Goal: Task Accomplishment & Management: Manage account settings

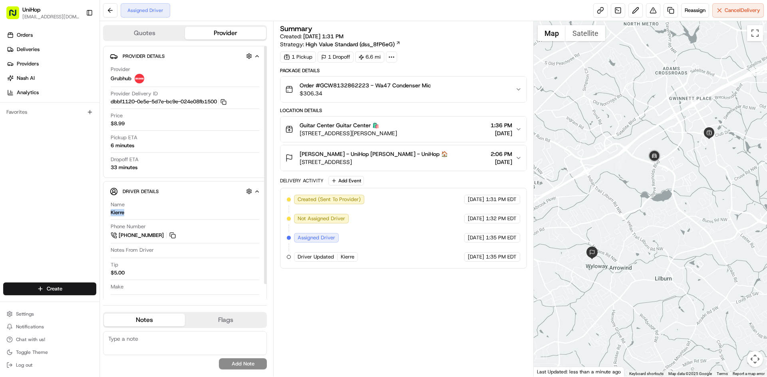
drag, startPoint x: 137, startPoint y: 213, endPoint x: 112, endPoint y: 213, distance: 25.2
click at [112, 213] on div "Name Kierre" at bounding box center [185, 208] width 149 height 15
copy div "Kierre"
drag, startPoint x: 300, startPoint y: 125, endPoint x: 333, endPoint y: 127, distance: 33.6
click at [333, 127] on span "Guitar Center Guitar Center 🛍️" at bounding box center [339, 125] width 79 height 8
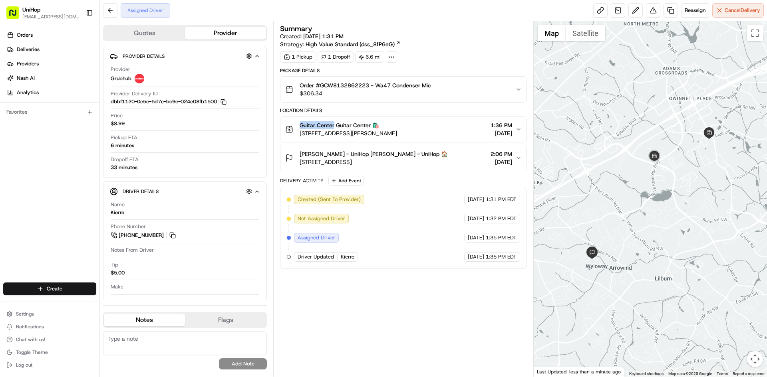
copy span "Guitar Center"
drag, startPoint x: 307, startPoint y: 153, endPoint x: 325, endPoint y: 155, distance: 18.0
click at [325, 155] on span "Huu Pham - UniHop Huu Pham - UniHop 🏠" at bounding box center [374, 154] width 148 height 8
copy span "Huu Pham"
drag, startPoint x: 321, startPoint y: 86, endPoint x: 434, endPoint y: 87, distance: 113.0
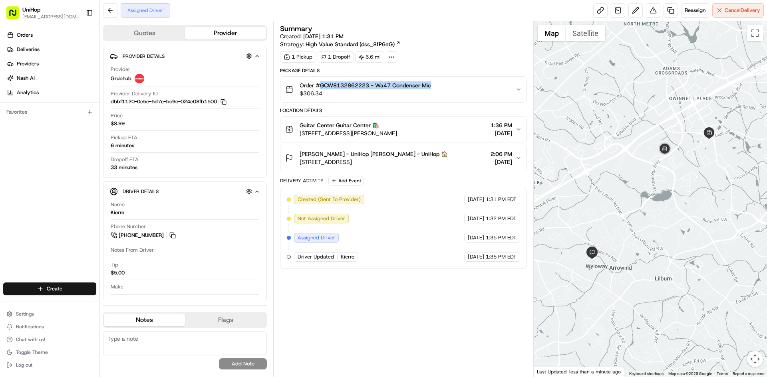
click at [434, 87] on div "Order #GCW8132862223 - Wa47 Condenser Mic $306.34" at bounding box center [400, 89] width 230 height 16
copy span "GCW8132862223 - Wa47 Condenser Mic"
click at [403, 313] on div "Summary Created: Aug 20 2025 1:31 PM Strategy: High Value Standard (dss_8fP6eG)…" at bounding box center [403, 199] width 246 height 348
drag, startPoint x: 455, startPoint y: 135, endPoint x: 299, endPoint y: 134, distance: 156.6
click at [299, 134] on div "Guitar Center Guitar Center 🛍️ 1455 Pleasant Hill Rd #401, Lawrenceville, GA 30…" at bounding box center [400, 129] width 230 height 16
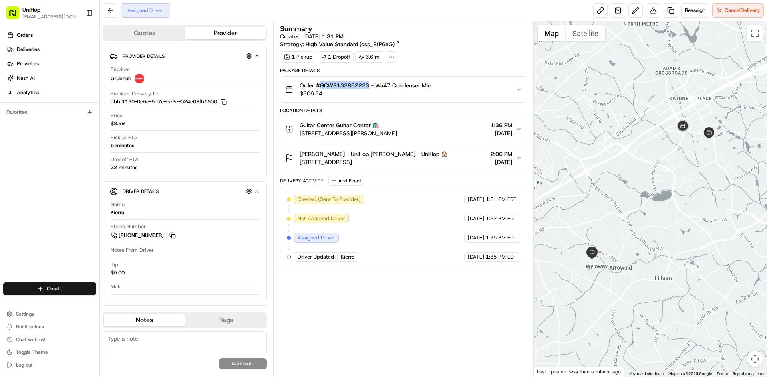
drag, startPoint x: 370, startPoint y: 87, endPoint x: 322, endPoint y: 89, distance: 48.4
click at [322, 89] on span "Order #GCW8132862223 - Wa47 Condenser Mic" at bounding box center [365, 85] width 131 height 8
copy span "GCW8132862223"
click at [422, 159] on span "5853 Williamsburg Dr NW, Norcross, GA 30093, USA" at bounding box center [374, 162] width 148 height 8
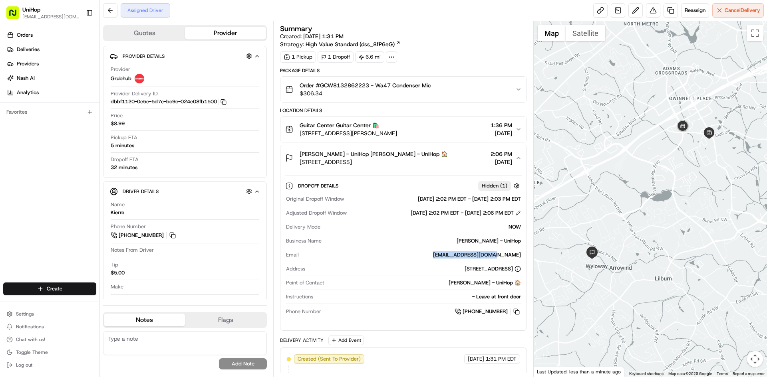
drag, startPoint x: 457, startPoint y: 256, endPoint x: 521, endPoint y: 255, distance: 64.3
click at [521, 255] on div "Original Dropoff Window Aug 20 2025 2:02 PM EDT - Aug 20 2025 2:03 PM EDT Adjus…" at bounding box center [403, 256] width 236 height 127
copy div "phkhang1908@gmail.com"
click at [399, 155] on span "Huu Pham - UniHop Huu Pham - UniHop 🏠" at bounding box center [374, 154] width 148 height 8
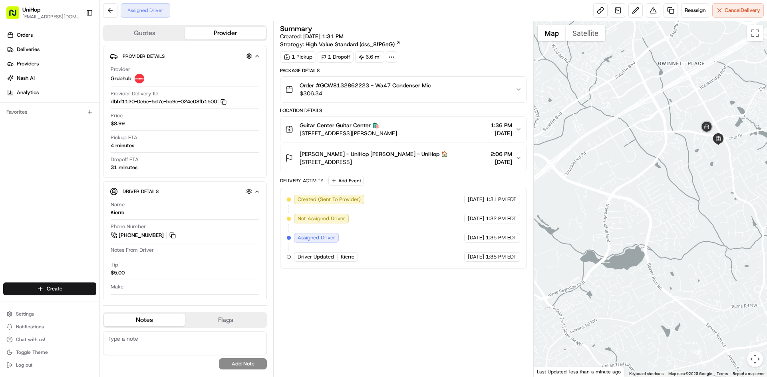
drag, startPoint x: 685, startPoint y: 126, endPoint x: 679, endPoint y: 126, distance: 6.4
click at [679, 126] on div at bounding box center [651, 199] width 234 height 356
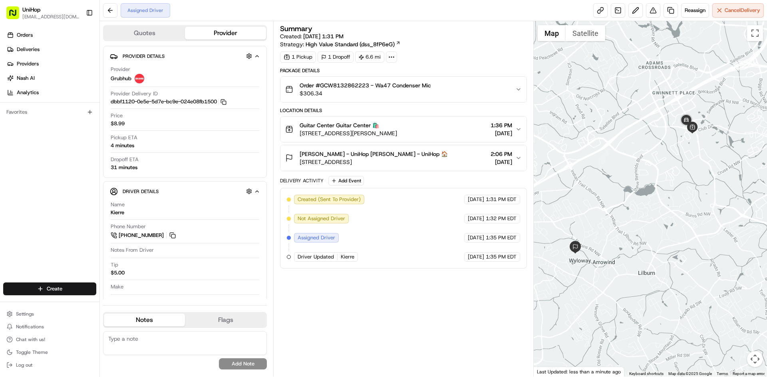
drag, startPoint x: 437, startPoint y: 310, endPoint x: 441, endPoint y: 306, distance: 5.4
click at [438, 309] on div "Summary Created: Aug 20 2025 1:31 PM Strategy: High Value Standard (dss_8fP6eG)…" at bounding box center [403, 199] width 246 height 348
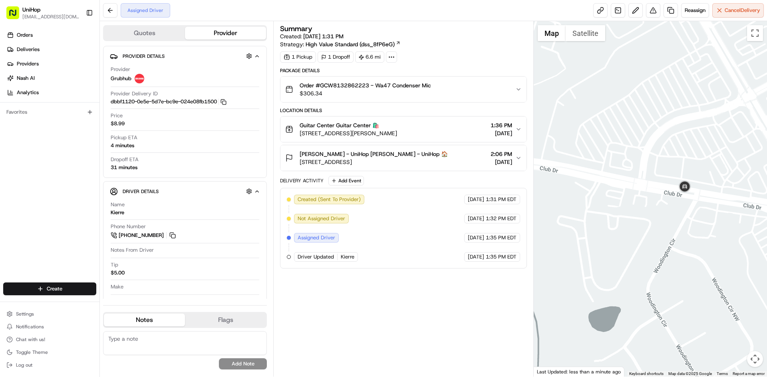
click at [580, 34] on button "Satellite" at bounding box center [586, 33] width 40 height 16
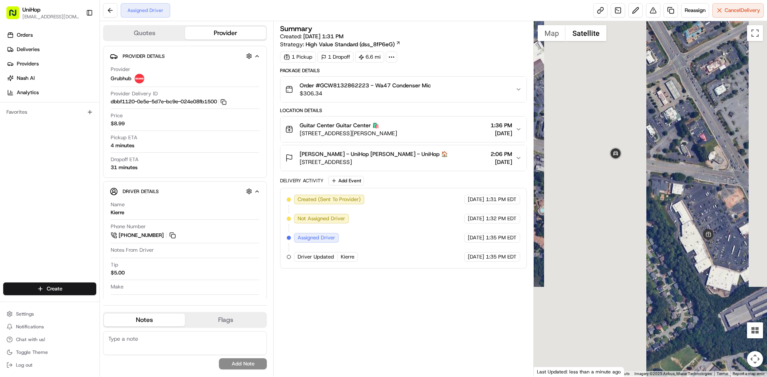
drag, startPoint x: 719, startPoint y: 155, endPoint x: 649, endPoint y: 122, distance: 77.5
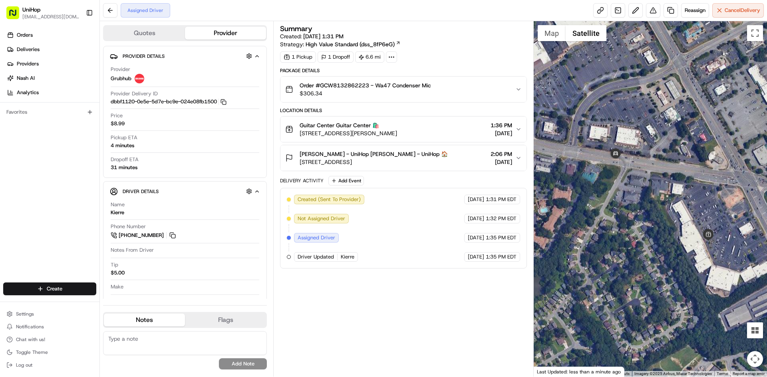
click at [649, 122] on div at bounding box center [651, 199] width 234 height 356
click at [554, 36] on button "Map" at bounding box center [552, 33] width 28 height 16
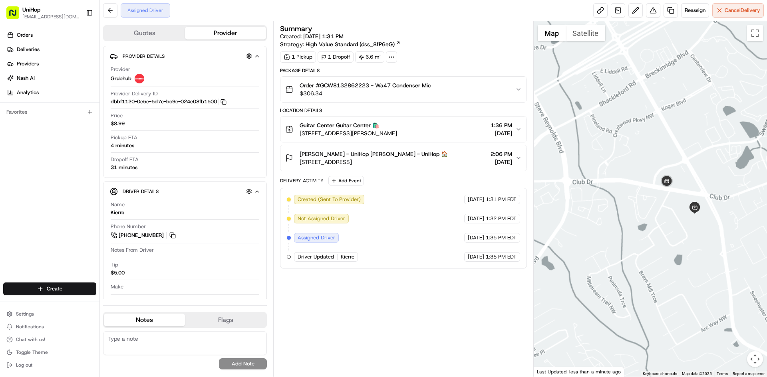
drag, startPoint x: 661, startPoint y: 284, endPoint x: 691, endPoint y: 242, distance: 51.5
click at [687, 253] on div at bounding box center [651, 199] width 234 height 356
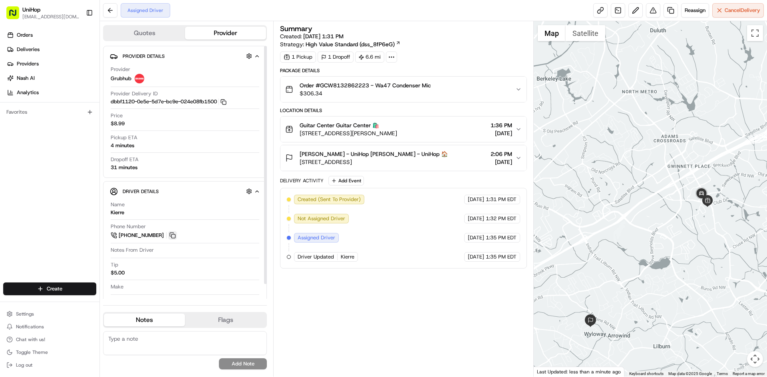
click at [176, 233] on button at bounding box center [172, 235] width 9 height 9
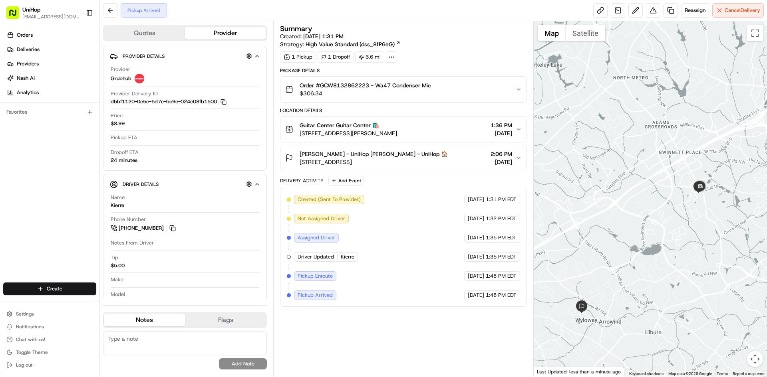
drag, startPoint x: 610, startPoint y: 235, endPoint x: 600, endPoint y: 218, distance: 19.9
click at [601, 219] on div at bounding box center [651, 199] width 234 height 356
drag, startPoint x: 7, startPoint y: 224, endPoint x: 64, endPoint y: 56, distance: 177.3
click at [8, 222] on div "Orders Deliveries Providers [PERSON_NAME] Analytics Favorites" at bounding box center [49, 157] width 99 height 262
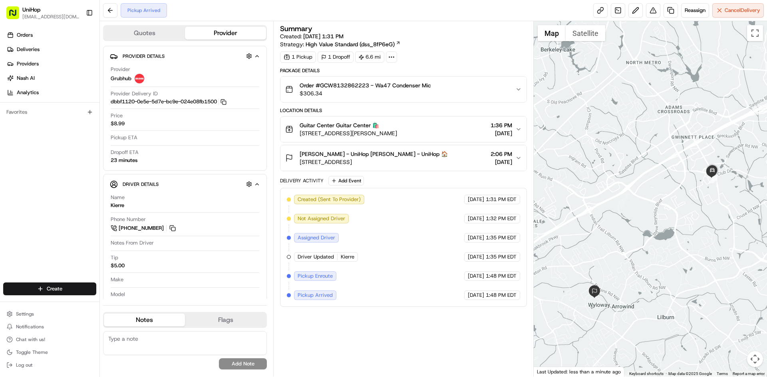
drag, startPoint x: 608, startPoint y: 208, endPoint x: 617, endPoint y: 195, distance: 17.2
click at [622, 195] on div at bounding box center [651, 199] width 234 height 356
click at [3, 199] on div "Orders Deliveries Providers [PERSON_NAME] Analytics Favorites" at bounding box center [49, 157] width 99 height 262
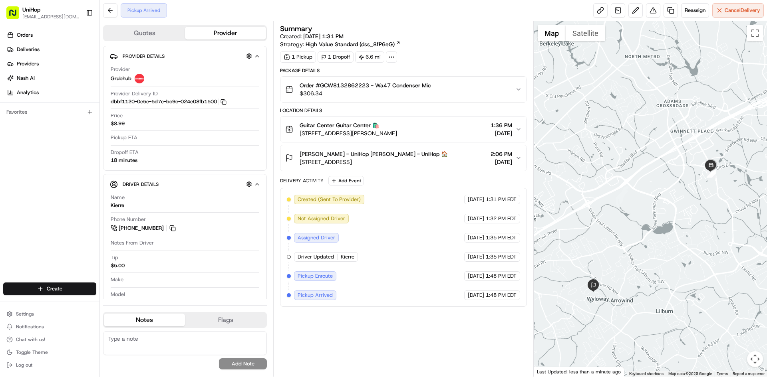
drag, startPoint x: 654, startPoint y: 237, endPoint x: 648, endPoint y: 216, distance: 21.6
click at [648, 216] on div at bounding box center [651, 199] width 234 height 356
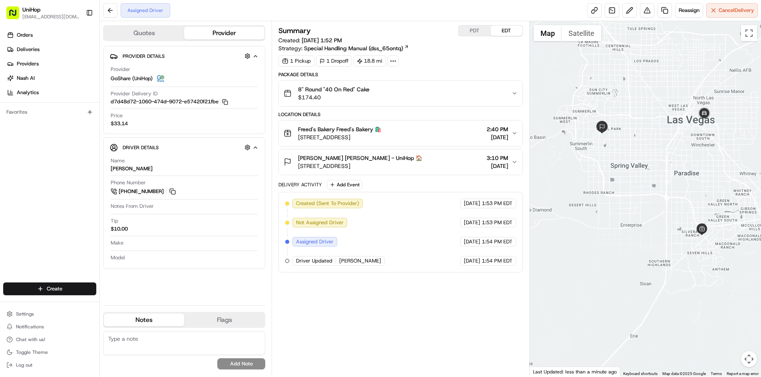
click at [177, 191] on div "Phone Number +1 702 544 7414" at bounding box center [184, 187] width 147 height 17
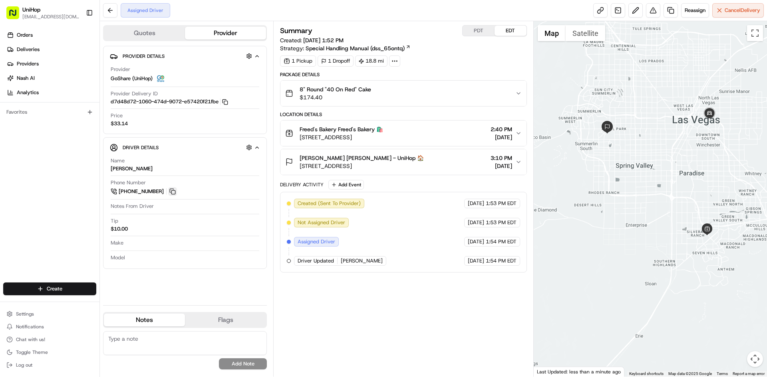
click at [175, 191] on button at bounding box center [172, 191] width 9 height 9
click at [482, 36] on div "PDT EDT" at bounding box center [494, 30] width 65 height 11
click at [492, 34] on button "PDT" at bounding box center [479, 31] width 32 height 10
click at [509, 30] on button "EDT" at bounding box center [510, 31] width 32 height 10
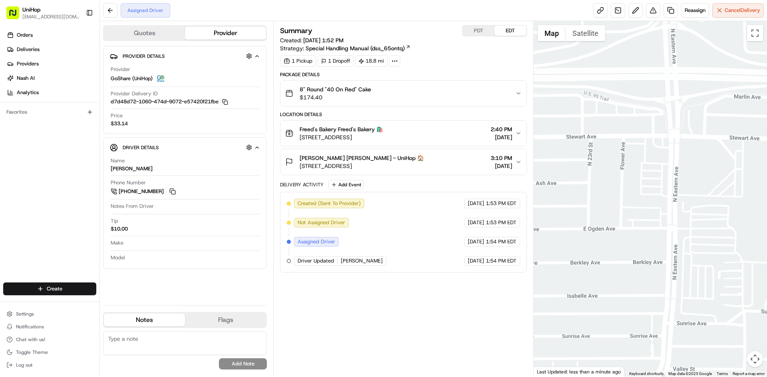
drag, startPoint x: 694, startPoint y: 75, endPoint x: 684, endPoint y: 101, distance: 27.2
click at [684, 100] on div at bounding box center [651, 199] width 234 height 356
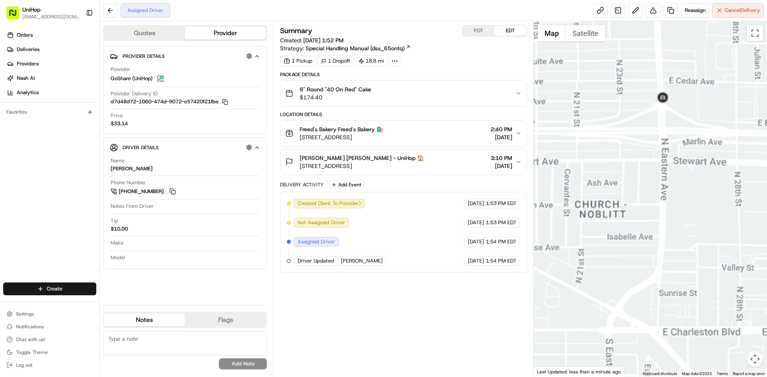
drag, startPoint x: 660, startPoint y: 218, endPoint x: 696, endPoint y: 217, distance: 36.4
click at [686, 218] on div at bounding box center [651, 199] width 234 height 356
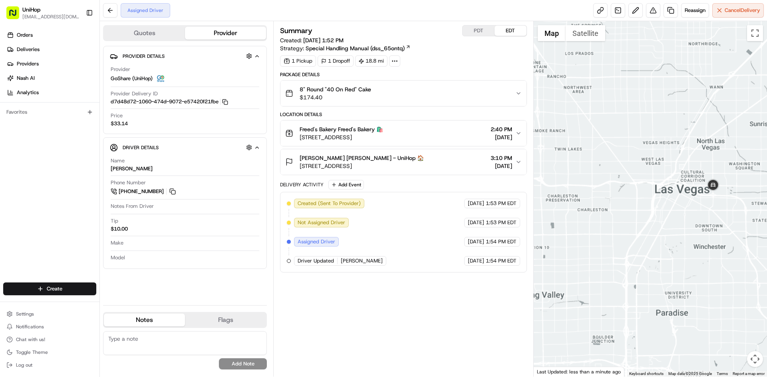
drag, startPoint x: 698, startPoint y: 228, endPoint x: 692, endPoint y: 212, distance: 16.9
click at [694, 218] on div at bounding box center [651, 199] width 234 height 356
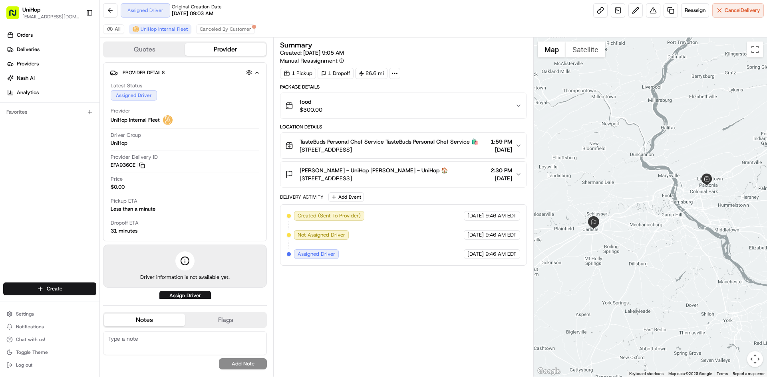
click at [617, 143] on div at bounding box center [651, 207] width 234 height 339
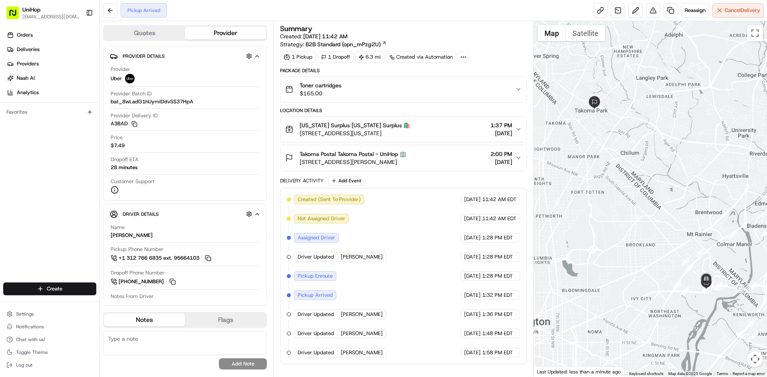
click at [301, 137] on button "District of Columbia Surplus District of Columbia Surplus 🛍️ 3525 V St NE, Wash…" at bounding box center [403, 130] width 246 height 26
drag, startPoint x: 64, startPoint y: 147, endPoint x: 144, endPoint y: 54, distance: 122.6
click at [64, 147] on div "Orders Deliveries Providers Nash AI Analytics Favorites" at bounding box center [49, 157] width 99 height 262
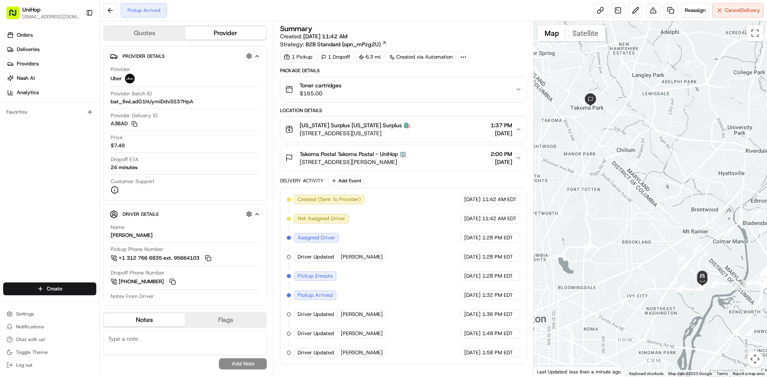
drag, startPoint x: 631, startPoint y: 109, endPoint x: 625, endPoint y: 105, distance: 6.6
click at [625, 105] on div at bounding box center [651, 199] width 234 height 356
click at [618, 141] on div at bounding box center [651, 199] width 234 height 356
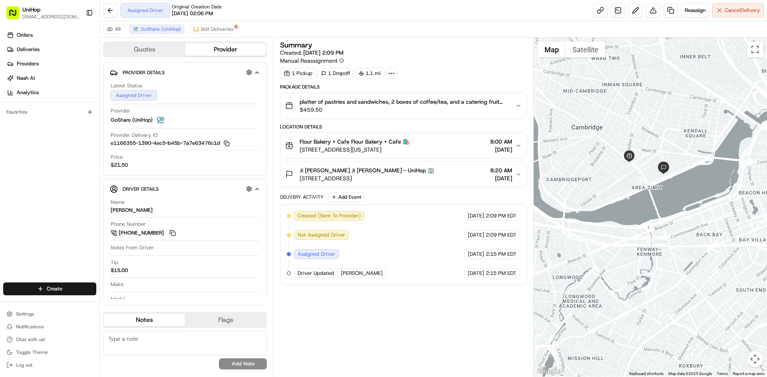
drag, startPoint x: 644, startPoint y: 111, endPoint x: 650, endPoint y: 169, distance: 58.6
click at [650, 168] on div at bounding box center [651, 207] width 234 height 339
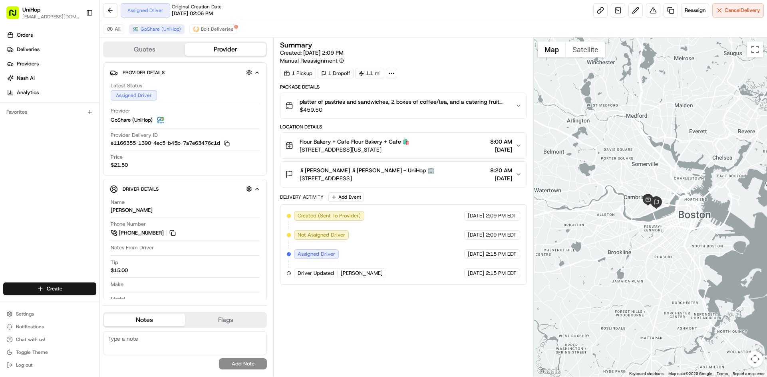
drag, startPoint x: 645, startPoint y: 151, endPoint x: 641, endPoint y: 153, distance: 4.2
click at [641, 153] on div at bounding box center [651, 207] width 234 height 339
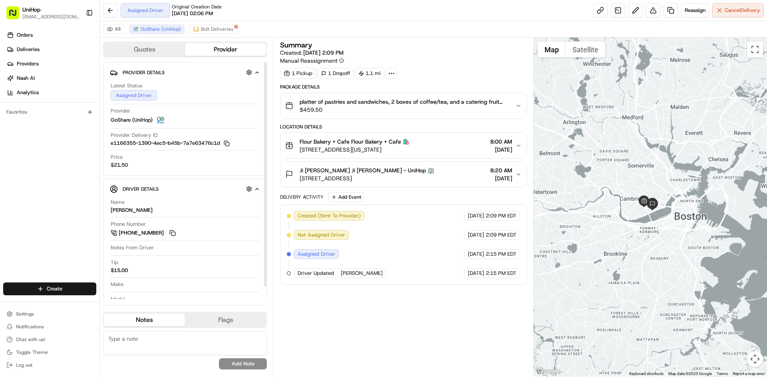
drag, startPoint x: 172, startPoint y: 232, endPoint x: 171, endPoint y: 226, distance: 5.6
click at [172, 232] on button at bounding box center [172, 233] width 9 height 9
click at [345, 171] on span "Ji Hyun Park-Heath Ji Hyun Park-Heath - UniHop 🏢" at bounding box center [367, 171] width 135 height 8
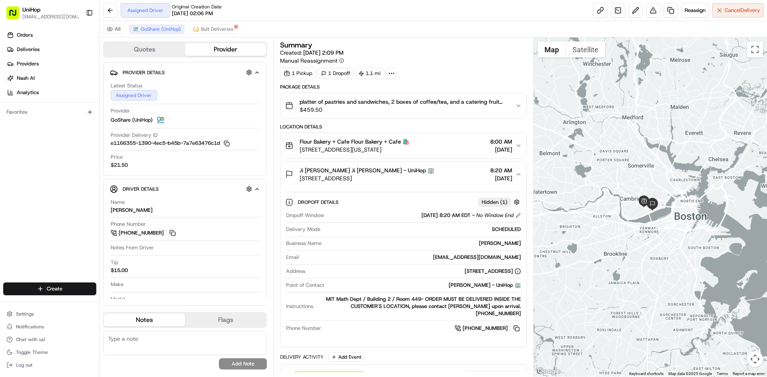
click at [345, 171] on span "Ji Hyun Park-Heath Ji Hyun Park-Heath - UniHop 🏢" at bounding box center [367, 171] width 135 height 8
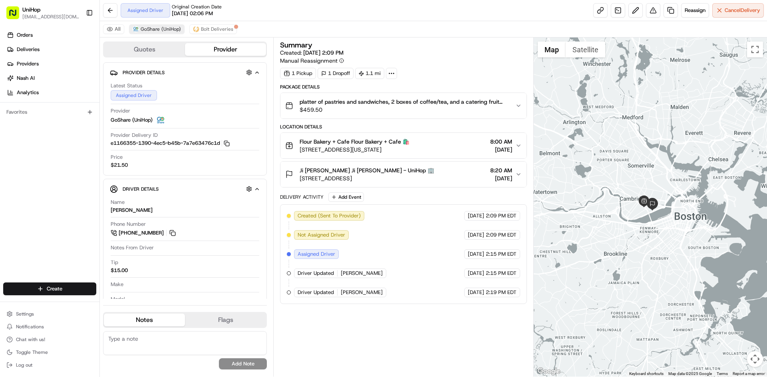
drag, startPoint x: 15, startPoint y: 228, endPoint x: 157, endPoint y: 31, distance: 242.9
click at [18, 227] on div "Orders Deliveries Providers [PERSON_NAME] Analytics Favorites" at bounding box center [49, 157] width 99 height 262
click at [0, 185] on div "Orders Deliveries Providers [PERSON_NAME] Analytics Favorites" at bounding box center [49, 157] width 99 height 262
click at [454, 185] on button "Ji Hyun Park-Heath Ji Hyun Park-Heath - UniHop 🏢 160 Memorial Dr, Cambridge, MA…" at bounding box center [403, 175] width 246 height 26
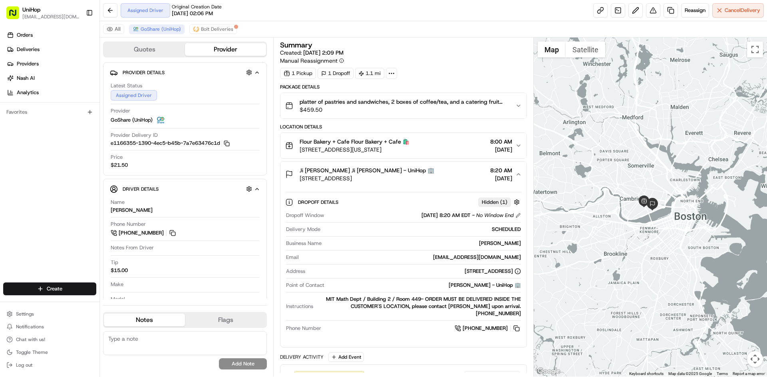
click at [453, 185] on button "Ji Hyun Park-Heath Ji Hyun Park-Heath - UniHop 🏢 160 Memorial Dr, Cambridge, MA…" at bounding box center [403, 175] width 246 height 26
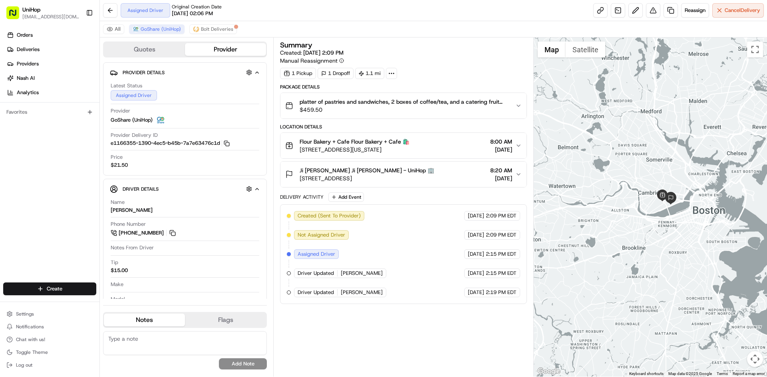
drag, startPoint x: 595, startPoint y: 135, endPoint x: 614, endPoint y: 129, distance: 20.1
click at [614, 129] on div at bounding box center [651, 207] width 234 height 339
click at [59, 201] on div "Orders Deliveries Providers Nash AI Analytics Favorites" at bounding box center [49, 157] width 99 height 262
click at [38, 211] on div "Orders Deliveries Providers Nash AI Analytics Favorites" at bounding box center [49, 157] width 99 height 262
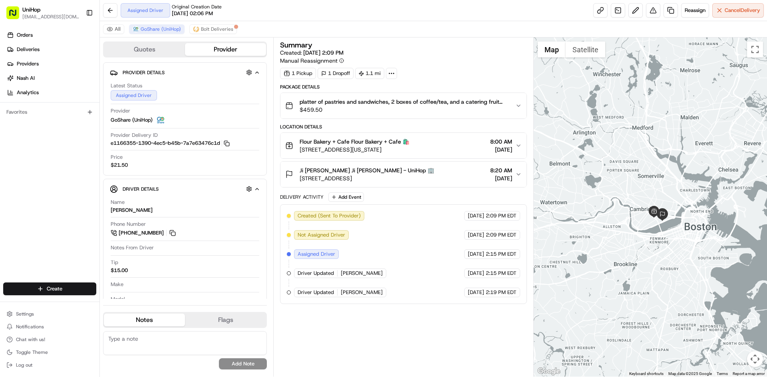
drag, startPoint x: 646, startPoint y: 110, endPoint x: 637, endPoint y: 128, distance: 20.2
click at [637, 128] on div at bounding box center [651, 207] width 234 height 339
click at [78, 185] on div "Orders Deliveries Providers Nash AI Analytics Favorites" at bounding box center [49, 157] width 99 height 262
click at [66, 181] on div "Orders Deliveries Providers Nash AI Analytics Favorites" at bounding box center [49, 157] width 99 height 262
click at [0, 166] on div "Orders Deliveries Providers Nash AI Analytics Favorites" at bounding box center [49, 157] width 99 height 262
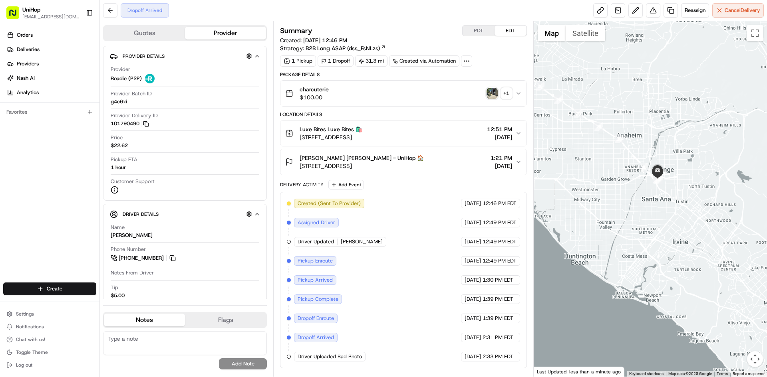
drag, startPoint x: 0, startPoint y: 254, endPoint x: 52, endPoint y: 149, distance: 117.7
click at [3, 250] on div "Orders Deliveries Providers [PERSON_NAME] Analytics Favorites" at bounding box center [49, 157] width 99 height 262
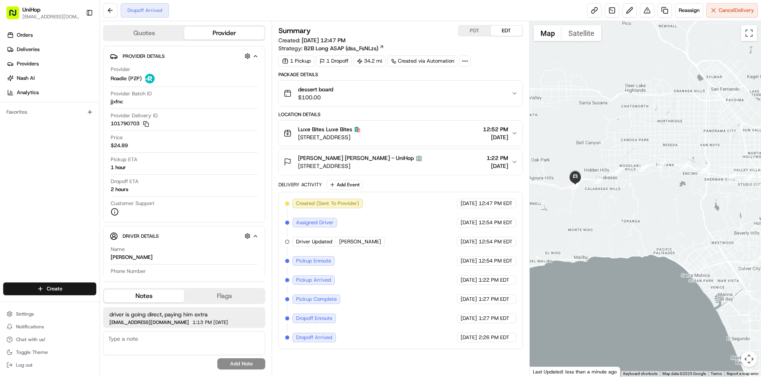
click at [424, 162] on div "Andrea Oldham Andrea Oldham - UniHop 🏢 26540 Agoura Rd, Calabasas, CA 91302, US…" at bounding box center [397, 162] width 227 height 16
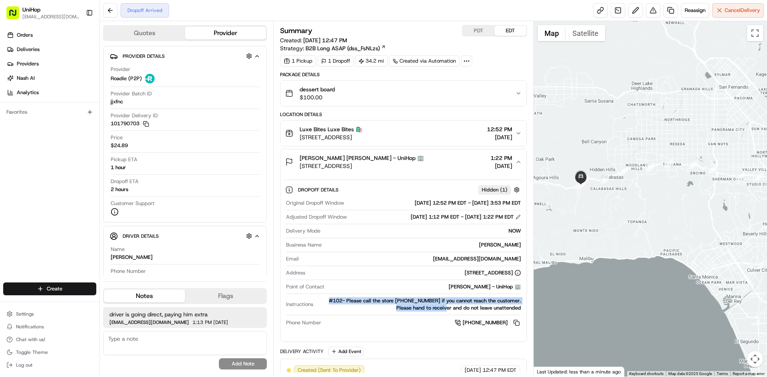
drag, startPoint x: 329, startPoint y: 300, endPoint x: 451, endPoint y: 305, distance: 122.3
click at [451, 305] on div "#102- Please call the store 323-447-6382 if you cannot reach the customer. Plea…" at bounding box center [418, 305] width 204 height 14
drag, startPoint x: 299, startPoint y: 157, endPoint x: 340, endPoint y: 158, distance: 41.2
click at [340, 158] on div "Andrea Oldham Andrea Oldham - UniHop 🏢 26540 Agoura Rd, Calabasas, CA 91302, USA" at bounding box center [354, 162] width 139 height 16
copy span "Andrea Oldham"
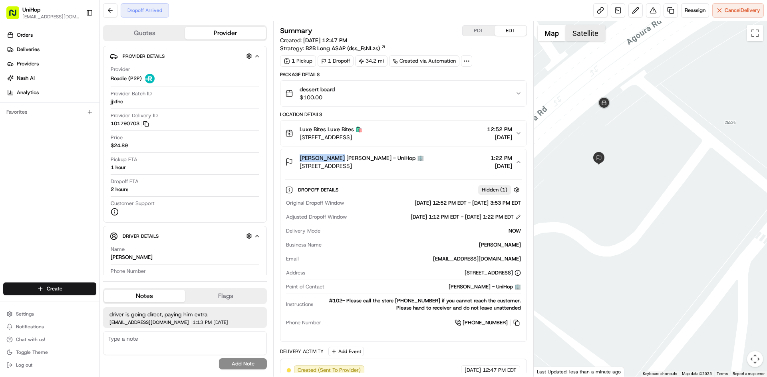
click at [585, 36] on button "Satellite" at bounding box center [586, 33] width 40 height 16
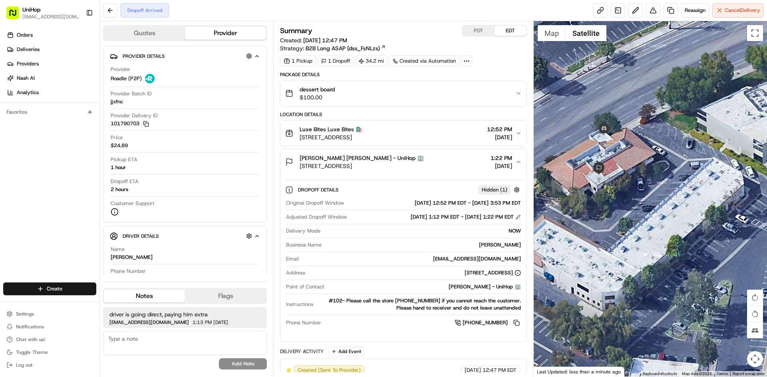
click at [533, 40] on div "Summary PDT EDT Created: Aug 20 2025 12:47 PM Strategy: B2B Long ASAP (dss_FsNL…" at bounding box center [403, 199] width 260 height 356
click at [516, 324] on button at bounding box center [516, 323] width 9 height 9
drag, startPoint x: 347, startPoint y: 300, endPoint x: 331, endPoint y: 300, distance: 15.6
click at [331, 300] on div "#102- Please call the store 323-447-6382 if you cannot reach the customer. Plea…" at bounding box center [418, 305] width 204 height 14
copy div "#102"
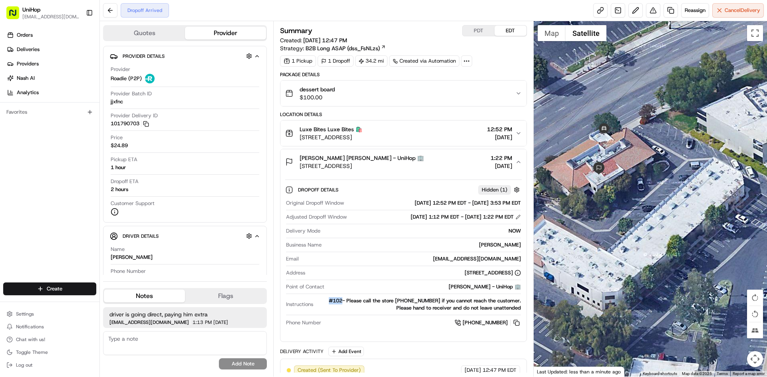
drag, startPoint x: 421, startPoint y: 163, endPoint x: 295, endPoint y: 172, distance: 126.1
click at [295, 172] on button "Andrea Oldham Andrea Oldham - UniHop 🏢 26540 Agoura Rd, Calabasas, CA 91302, US…" at bounding box center [403, 162] width 246 height 26
drag, startPoint x: 298, startPoint y: 157, endPoint x: 339, endPoint y: 159, distance: 41.2
click at [339, 159] on div "Andrea Oldham Andrea Oldham - UniHop 🏢 26540 Agoura Rd, Calabasas, CA 91302, USA" at bounding box center [354, 162] width 139 height 16
copy span "Andrea Oldham"
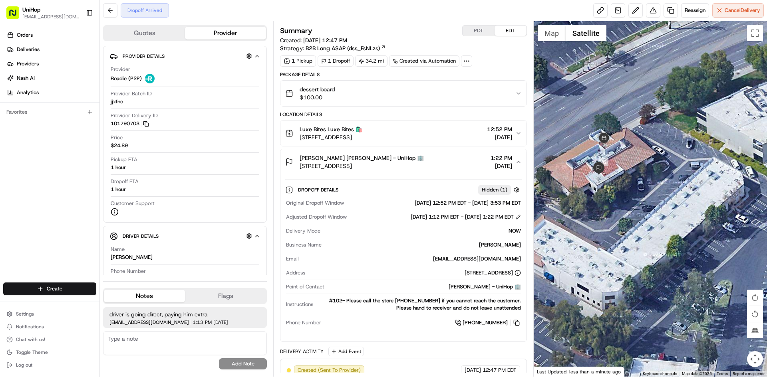
click at [426, 167] on div "Andrea Oldham Andrea Oldham - UniHop 🏢 26540 Agoura Rd, Calabasas, CA 91302, US…" at bounding box center [400, 162] width 230 height 16
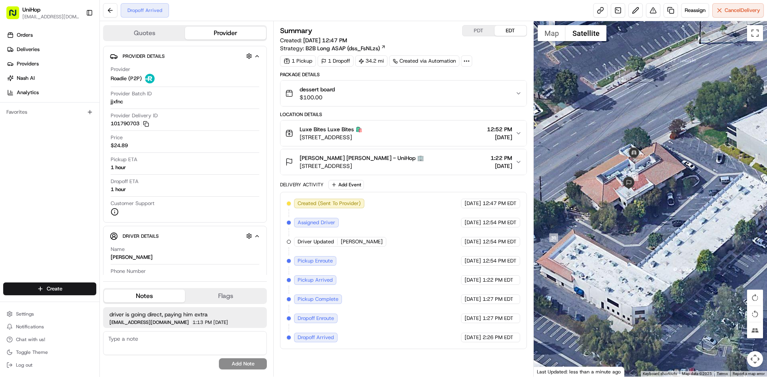
drag, startPoint x: 615, startPoint y: 184, endPoint x: 658, endPoint y: 184, distance: 42.3
click at [648, 200] on div at bounding box center [651, 199] width 234 height 356
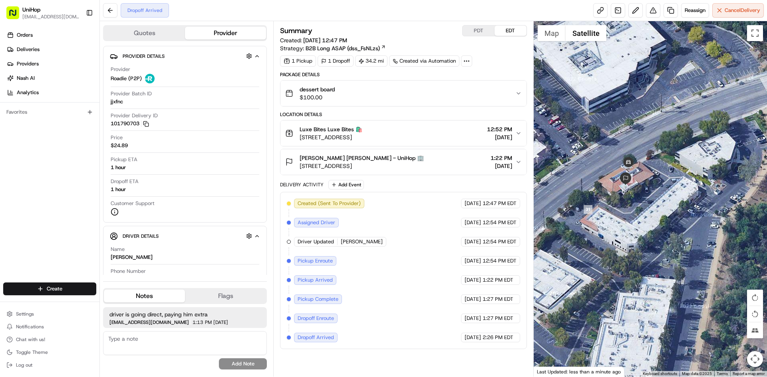
click at [434, 153] on button "Andrea Oldham Andrea Oldham - UniHop 🏢 26540 Agoura Rd, Calabasas, CA 91302, US…" at bounding box center [403, 162] width 246 height 26
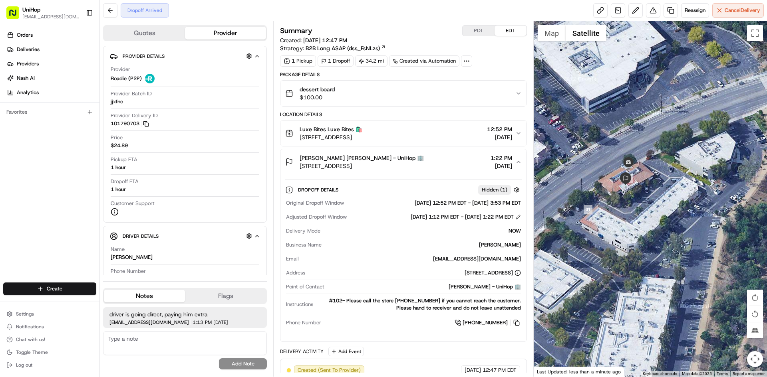
click at [437, 157] on div "Andrea Oldham Andrea Oldham - UniHop 🏢 26540 Agoura Rd, Calabasas, CA 91302, US…" at bounding box center [400, 162] width 230 height 16
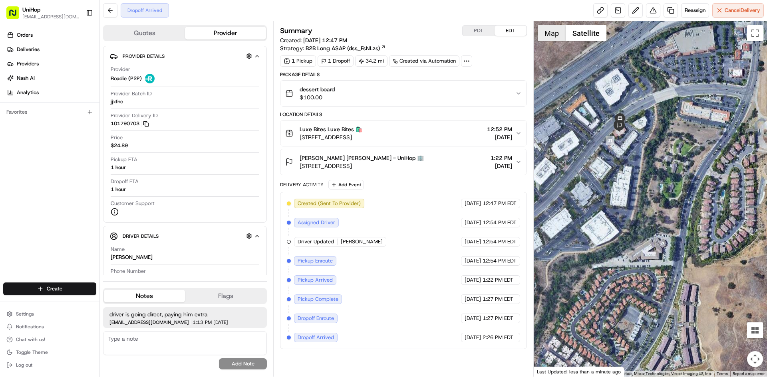
click at [546, 32] on button "Map" at bounding box center [552, 33] width 28 height 16
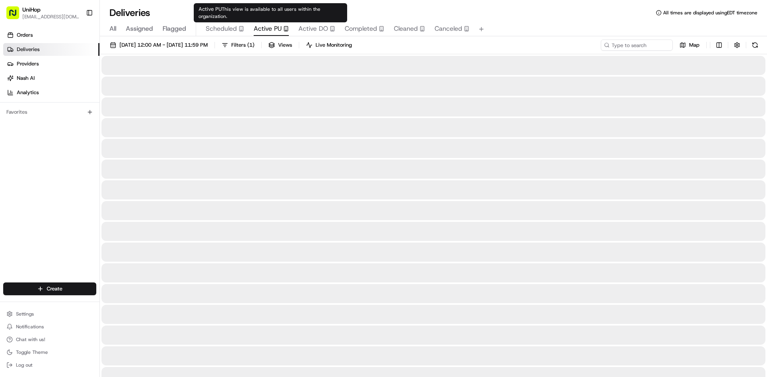
click at [266, 26] on span "Active PU" at bounding box center [268, 29] width 28 height 10
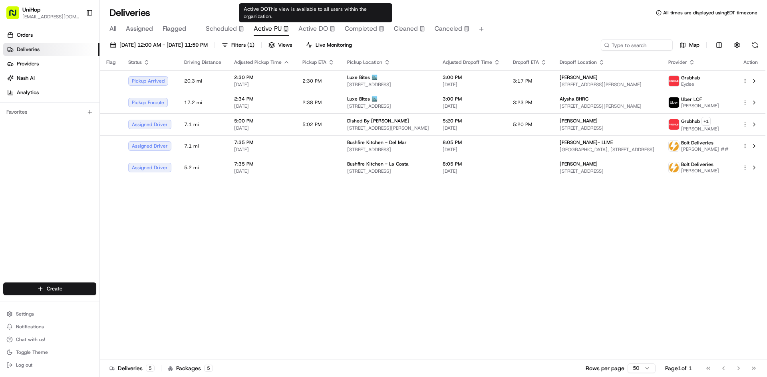
click at [304, 32] on span "Active DO" at bounding box center [313, 29] width 30 height 10
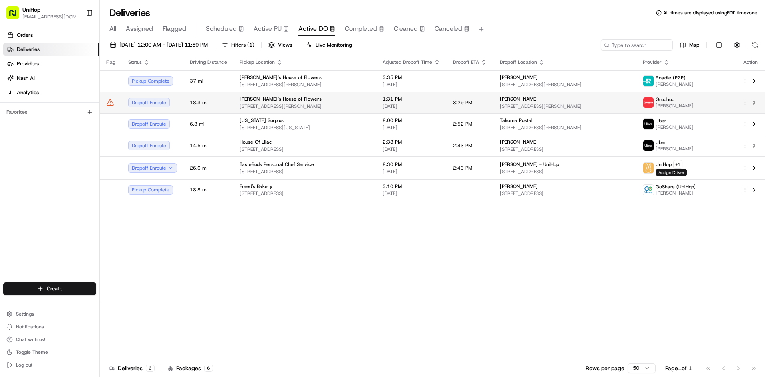
click at [310, 101] on div "[PERSON_NAME]‘s House of Flowers" at bounding box center [305, 99] width 130 height 6
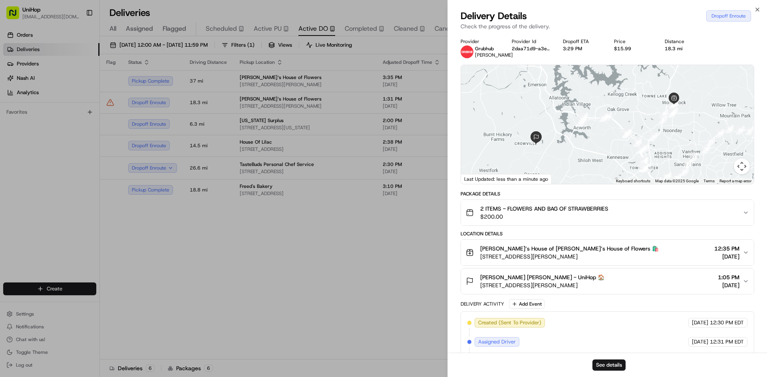
drag, startPoint x: 602, startPoint y: 143, endPoint x: 535, endPoint y: 126, distance: 68.8
click at [535, 127] on div at bounding box center [607, 124] width 293 height 119
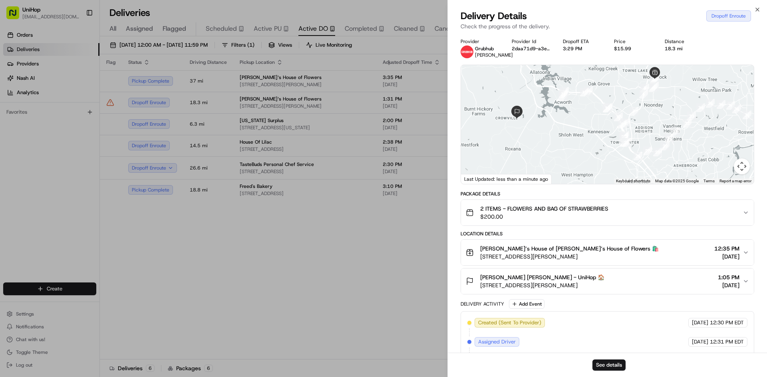
drag, startPoint x: 608, startPoint y: 131, endPoint x: 672, endPoint y: 126, distance: 64.5
click at [672, 126] on div at bounding box center [607, 124] width 293 height 119
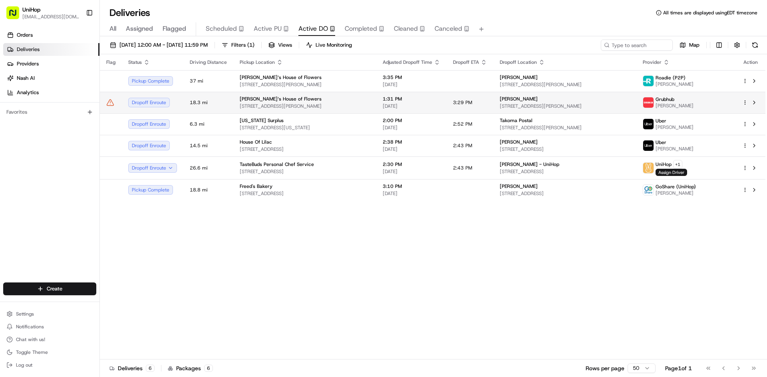
click at [324, 102] on div "Brenda‘s House of Flowers" at bounding box center [305, 99] width 130 height 6
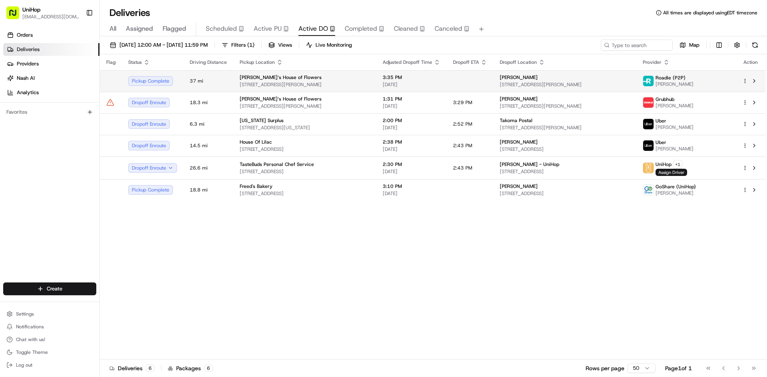
click at [370, 84] on span "200 Chambers St, Woodstock, GA 30188, USA" at bounding box center [305, 84] width 130 height 6
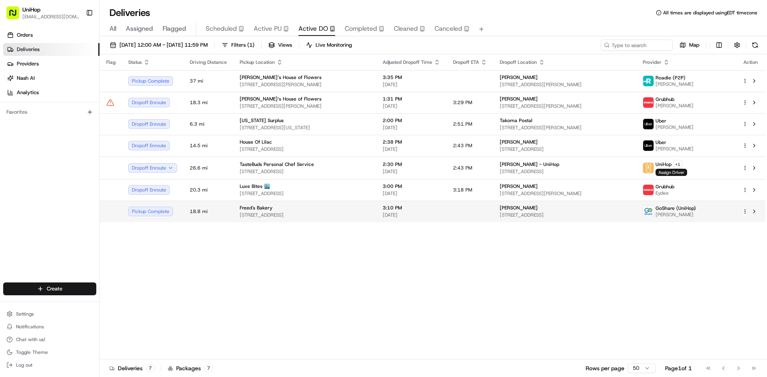
click at [303, 209] on div "Freed's Bakery" at bounding box center [305, 208] width 130 height 6
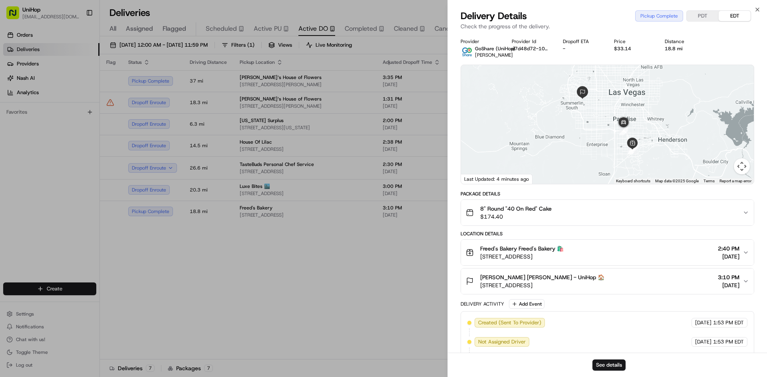
click at [612, 276] on div "Brandy Marks Brandy Marks - UniHop 🏠 1605 Starside Dr, Las Vegas, NV 89117, USA…" at bounding box center [604, 282] width 277 height 16
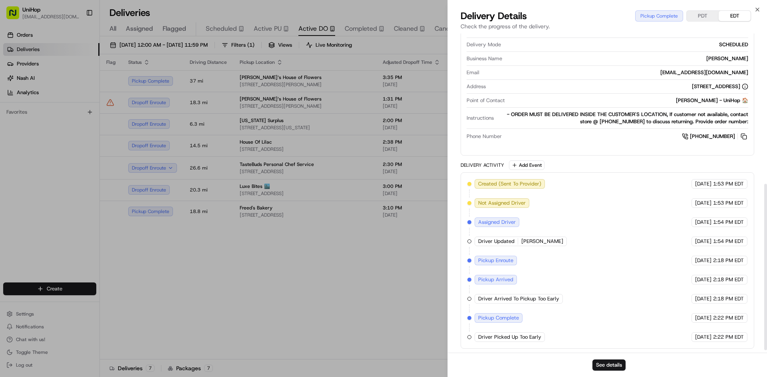
scroll to position [293, 0]
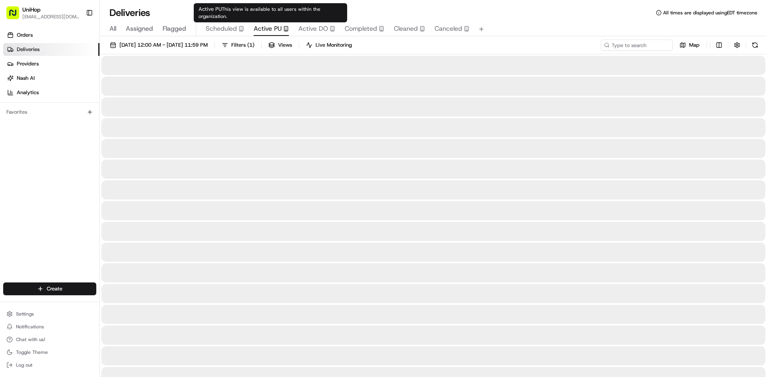
click at [264, 29] on span "Active PU" at bounding box center [268, 29] width 28 height 10
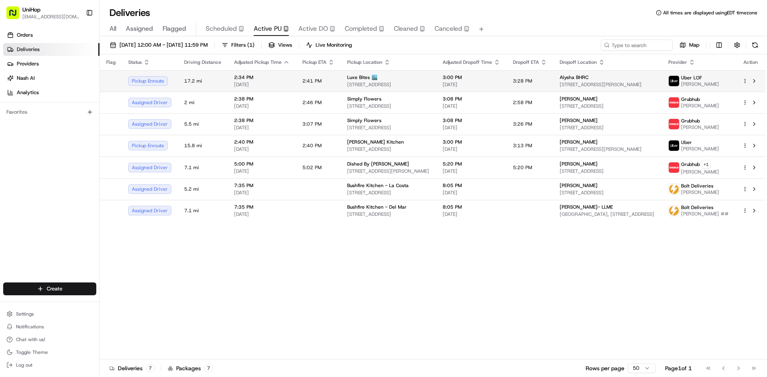
click at [373, 75] on span "Luxe Bites 🏙️" at bounding box center [362, 77] width 30 height 6
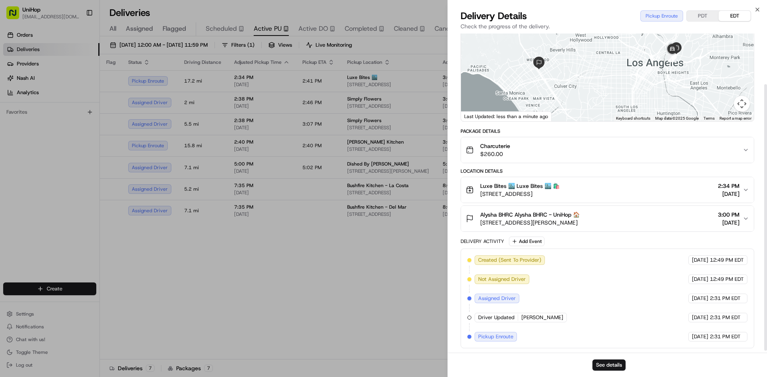
scroll to position [63, 0]
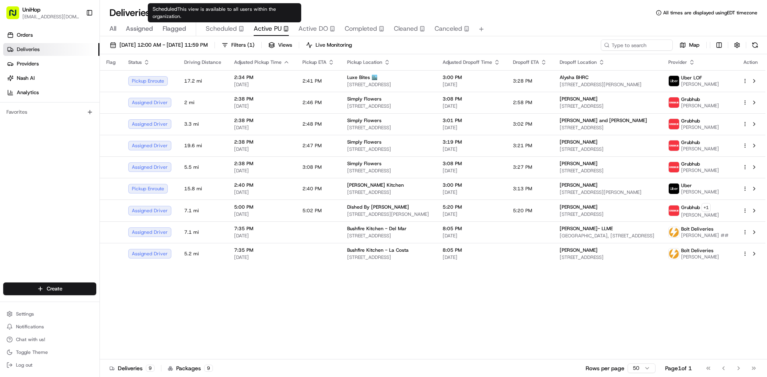
click at [237, 31] on div "Scheduled" at bounding box center [225, 29] width 38 height 10
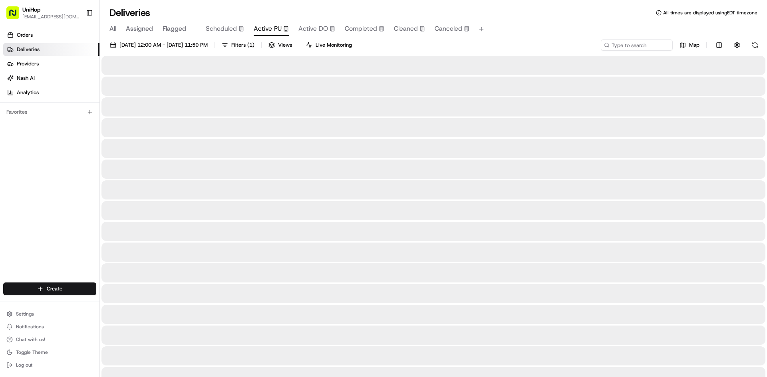
click at [262, 30] on span "Active PU" at bounding box center [268, 29] width 28 height 10
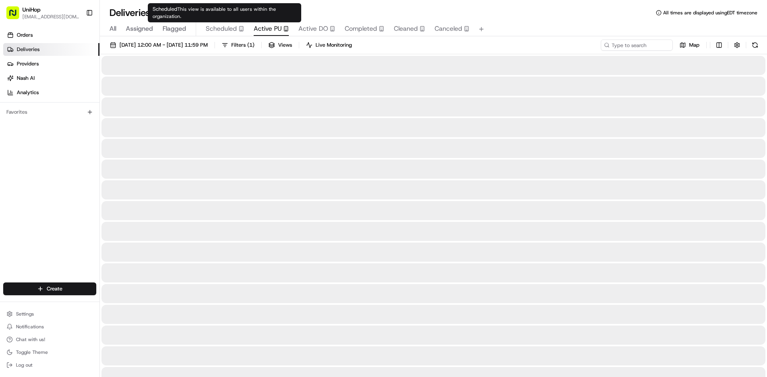
drag, startPoint x: 228, startPoint y: 24, endPoint x: 244, endPoint y: 27, distance: 16.6
click at [227, 25] on span "Scheduled" at bounding box center [221, 29] width 31 height 10
click at [274, 28] on span "Active PU" at bounding box center [268, 29] width 28 height 10
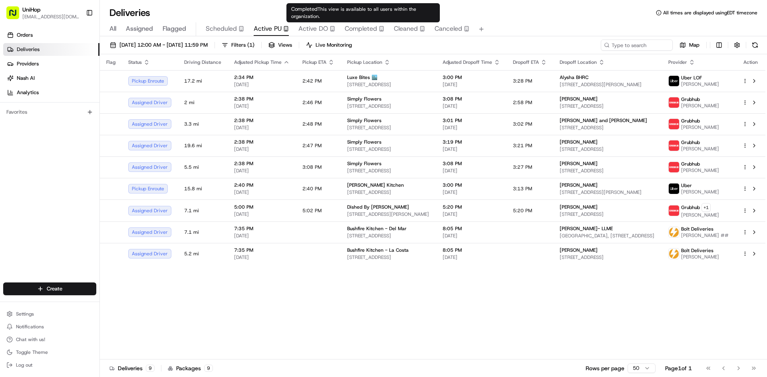
click at [319, 24] on body "UniHop dispatch+b@unihop.app Toggle Sidebar Orders Deliveries Providers Nash AI…" at bounding box center [383, 188] width 767 height 377
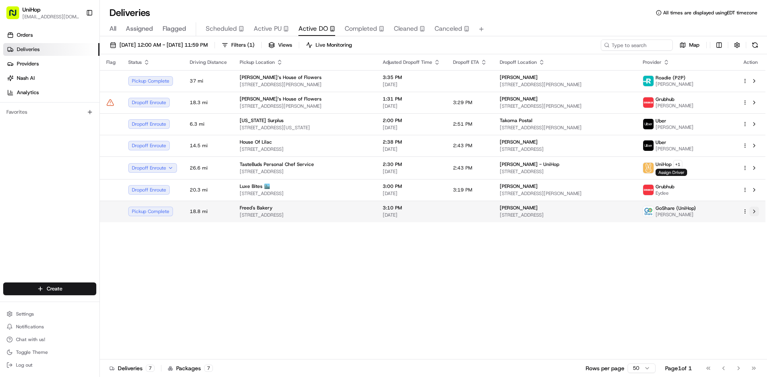
click at [753, 215] on button at bounding box center [754, 212] width 10 height 10
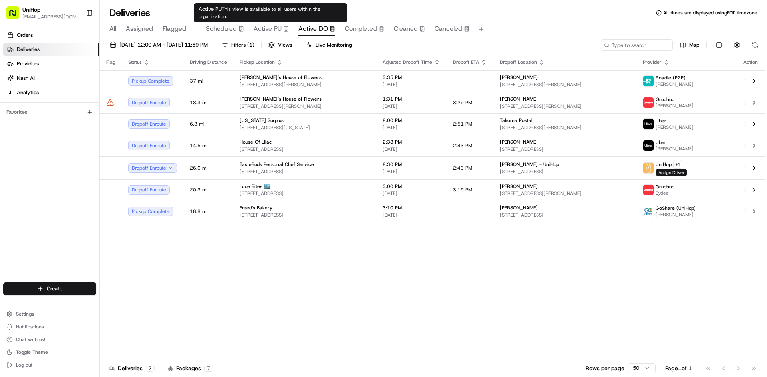
click at [279, 32] on span "Active PU" at bounding box center [268, 29] width 28 height 10
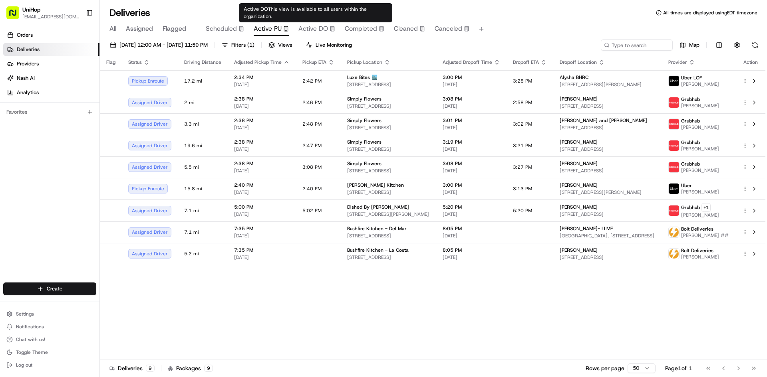
click at [315, 26] on span "Active DO" at bounding box center [313, 29] width 30 height 10
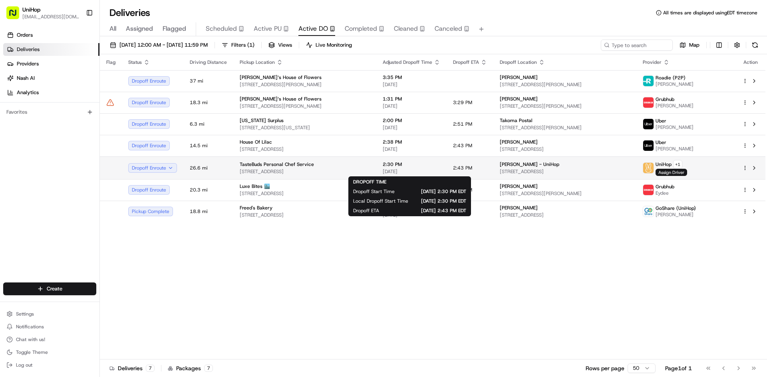
click at [438, 166] on span "2:30 PM" at bounding box center [412, 164] width 58 height 6
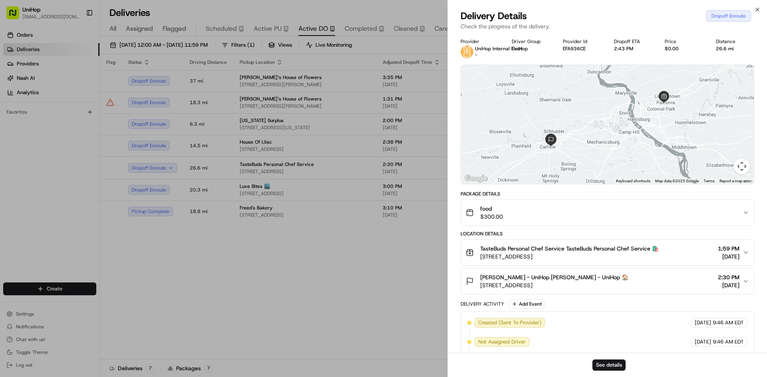
drag, startPoint x: 393, startPoint y: 298, endPoint x: 393, endPoint y: 286, distance: 11.6
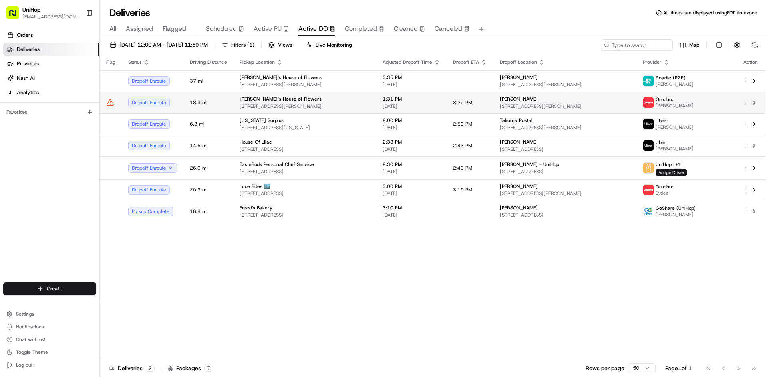
click at [363, 101] on div "Brenda‘s House of Flowers" at bounding box center [305, 99] width 130 height 6
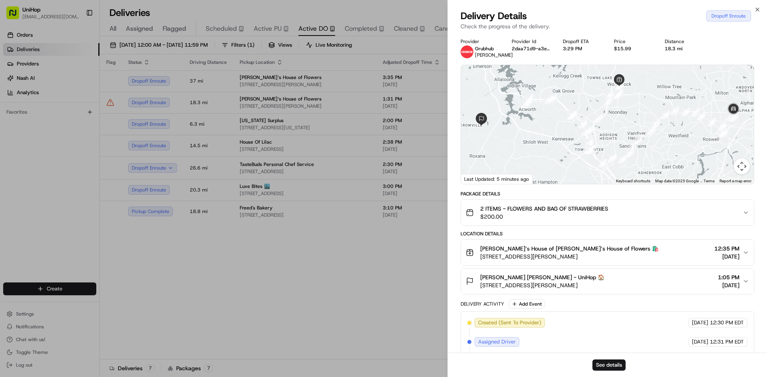
click at [630, 214] on div "2 ITEMS - FLOWERS AND BAG OF STRAWBERRIES $200.00" at bounding box center [604, 213] width 277 height 16
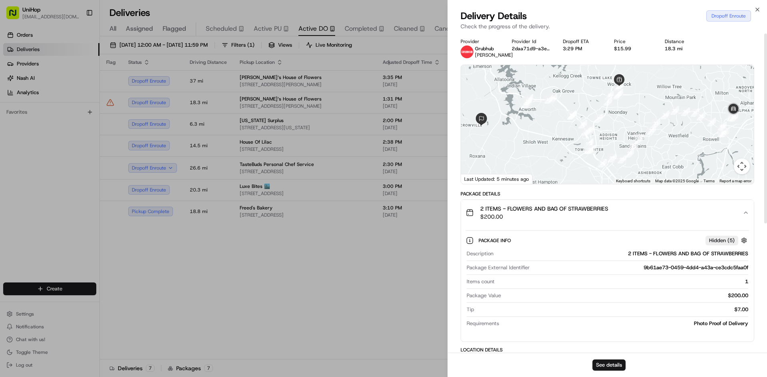
click at [632, 213] on div "2 ITEMS - FLOWERS AND BAG OF STRAWBERRIES $200.00" at bounding box center [604, 213] width 277 height 16
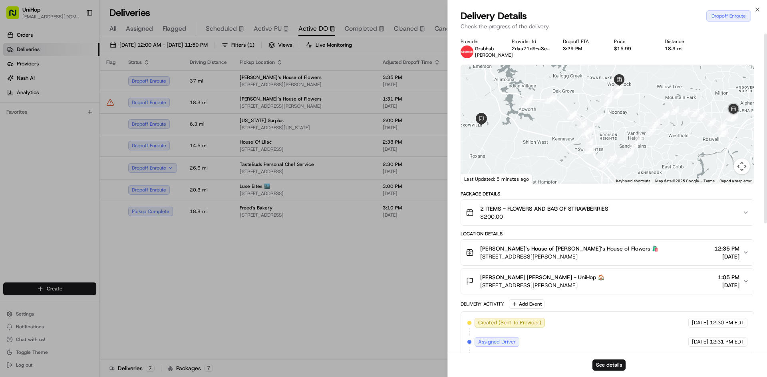
drag, startPoint x: 257, startPoint y: 278, endPoint x: 253, endPoint y: 270, distance: 8.9
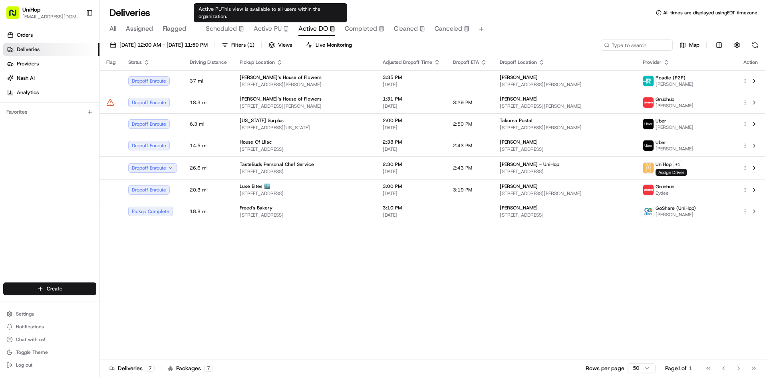
click at [277, 23] on button "Active PU" at bounding box center [271, 29] width 35 height 14
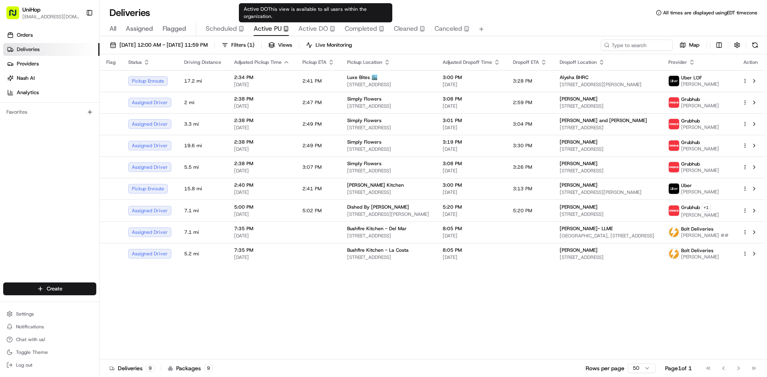
click at [320, 26] on span "Active DO" at bounding box center [313, 29] width 30 height 10
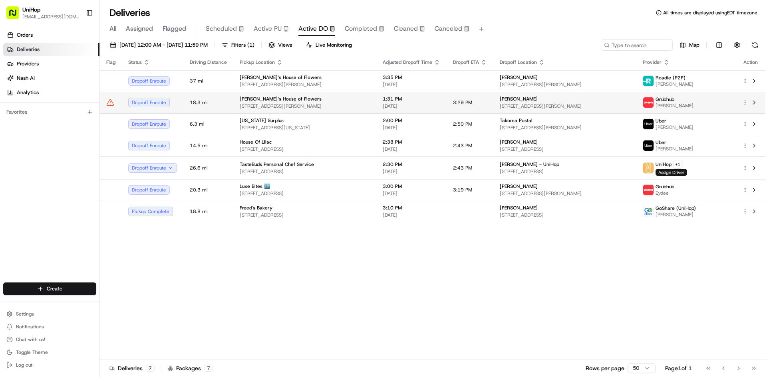
click at [347, 111] on td "Brenda‘s House of Flowers 200 Chambers St, Woodstock, GA 30188, USA" at bounding box center [304, 103] width 143 height 22
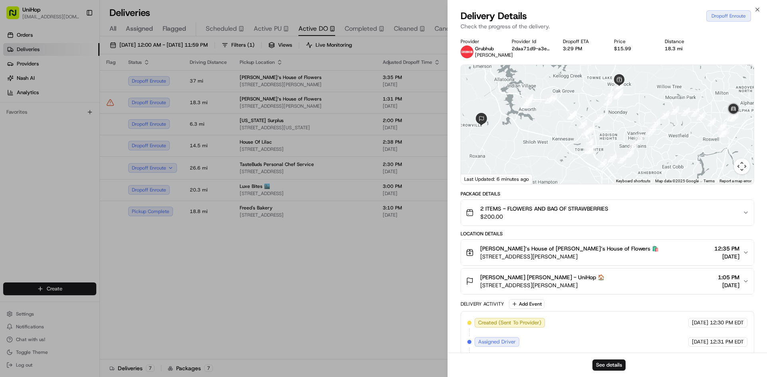
click at [625, 282] on div "Britney Rambo Britney Rambo - UniHop 🏠 76 Pickett's Way, Acworth, GA 30101, USA…" at bounding box center [604, 282] width 277 height 16
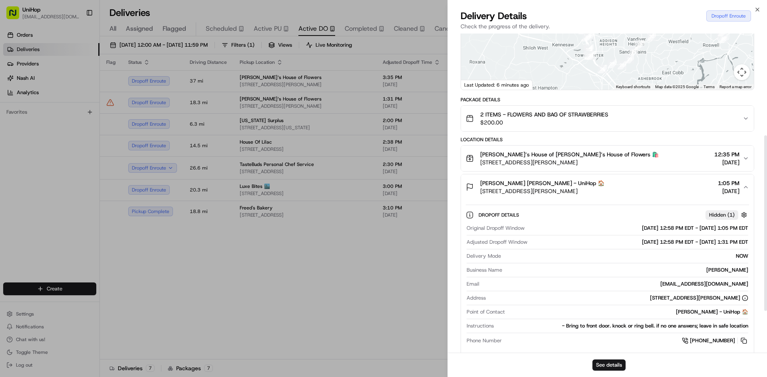
scroll to position [80, 0]
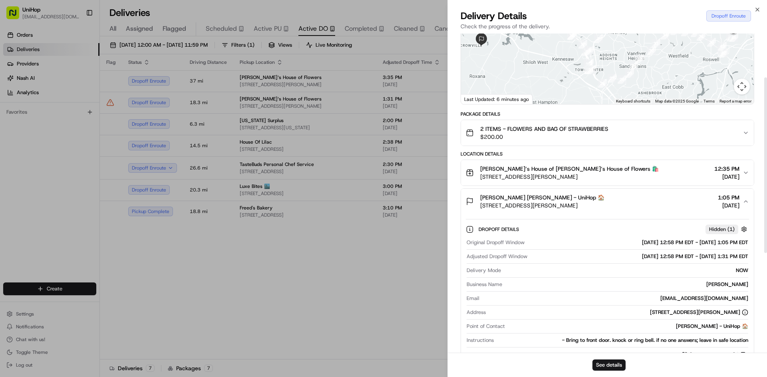
click at [618, 206] on div "Britney Rambo Britney Rambo - UniHop 🏠 76 Pickett's Way, Acworth, GA 30101, USA…" at bounding box center [604, 202] width 277 height 16
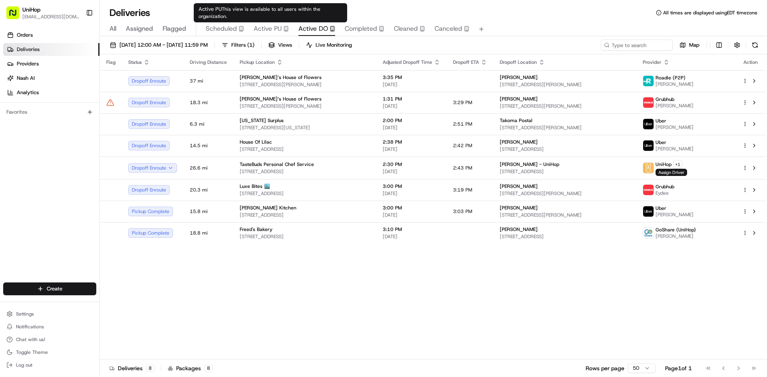
click at [277, 28] on span "Active PU" at bounding box center [268, 29] width 28 height 10
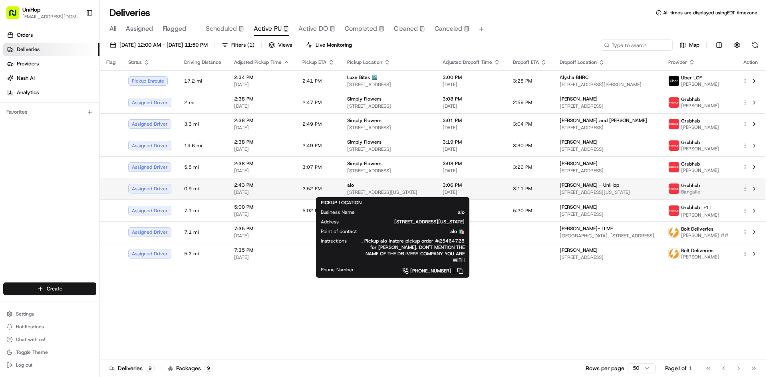
click at [375, 189] on div "alo 96 Spring St, New York, NY 10012, USA" at bounding box center [388, 189] width 83 height 14
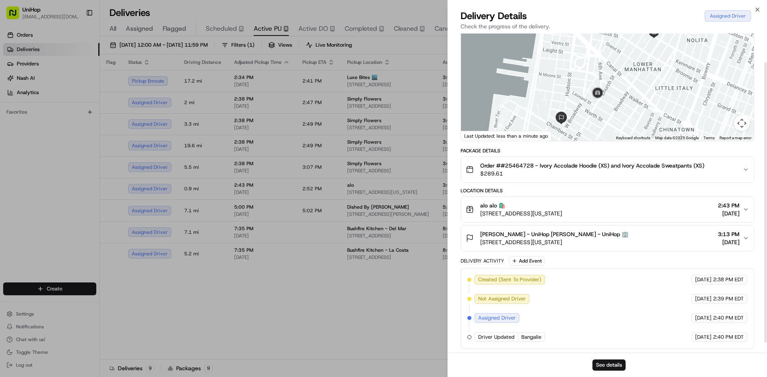
scroll to position [44, 0]
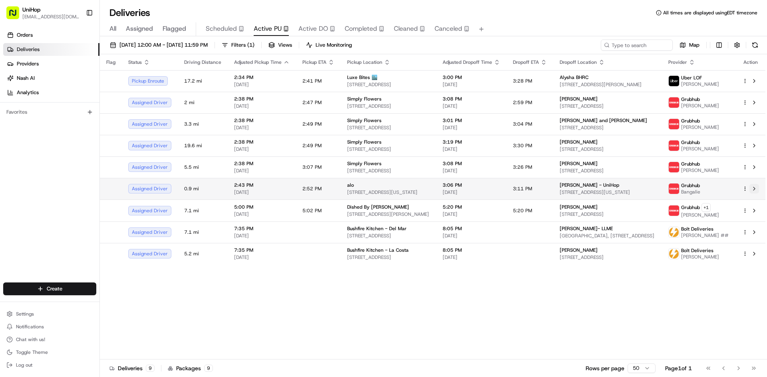
click at [755, 191] on button at bounding box center [754, 189] width 10 height 10
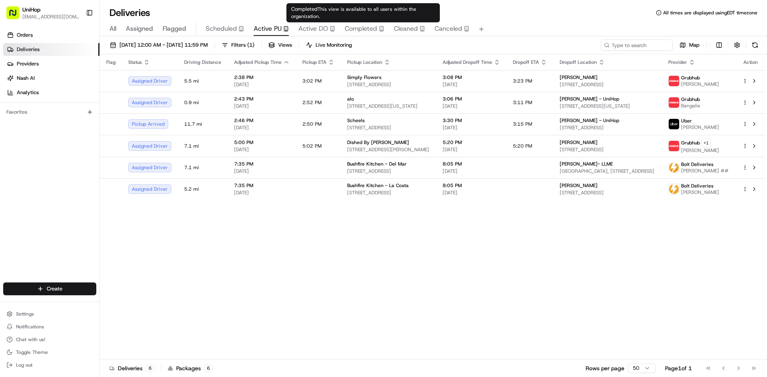
click at [311, 25] on span "Active DO" at bounding box center [313, 29] width 30 height 10
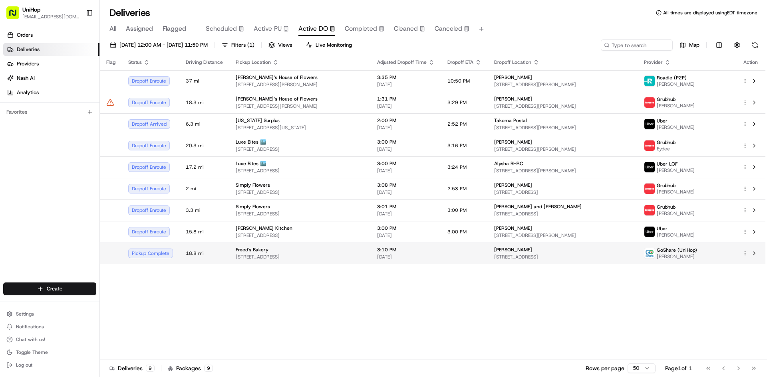
click at [427, 252] on span "3:10 PM" at bounding box center [406, 250] width 58 height 6
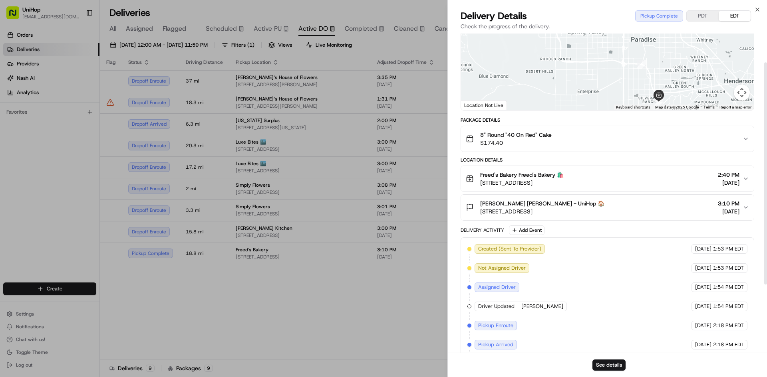
scroll to position [80, 0]
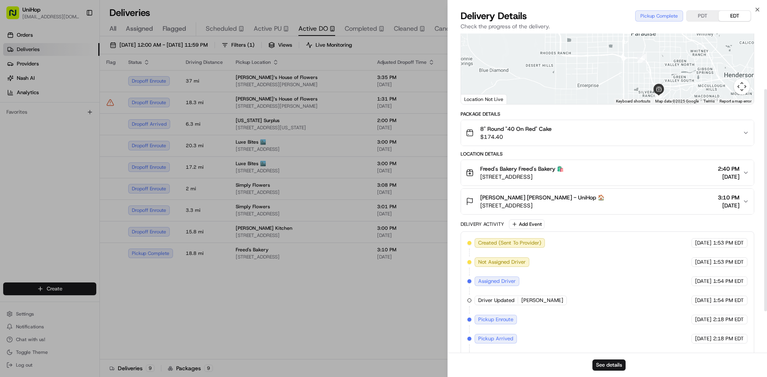
click at [589, 203] on span "1605 Starside Dr, Las Vegas, NV 89117, USA" at bounding box center [542, 206] width 124 height 8
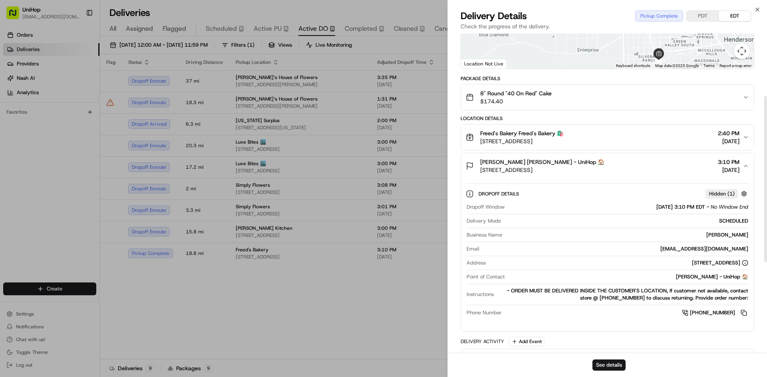
scroll to position [120, 0]
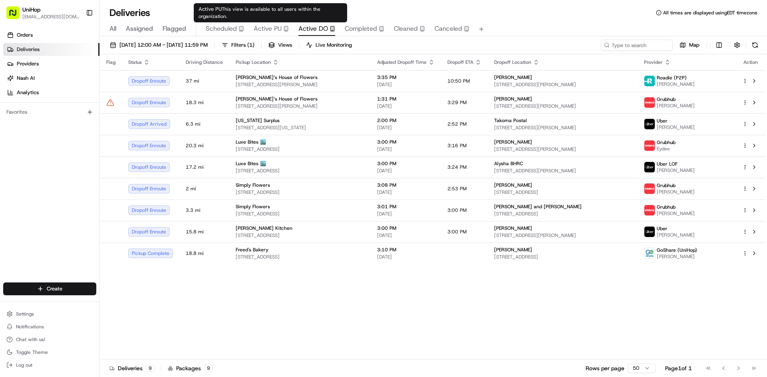
click at [261, 30] on span "Active PU" at bounding box center [268, 29] width 28 height 10
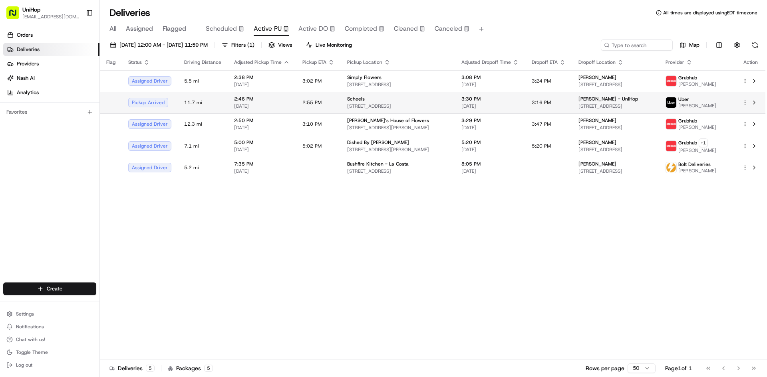
click at [417, 100] on div "Scheels" at bounding box center [397, 99] width 101 height 6
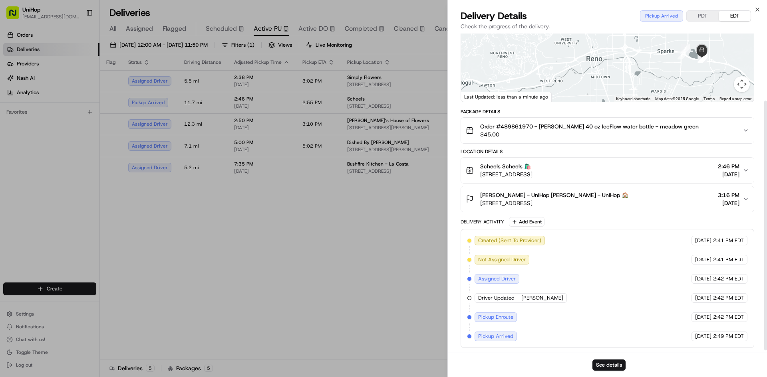
scroll to position [89, 0]
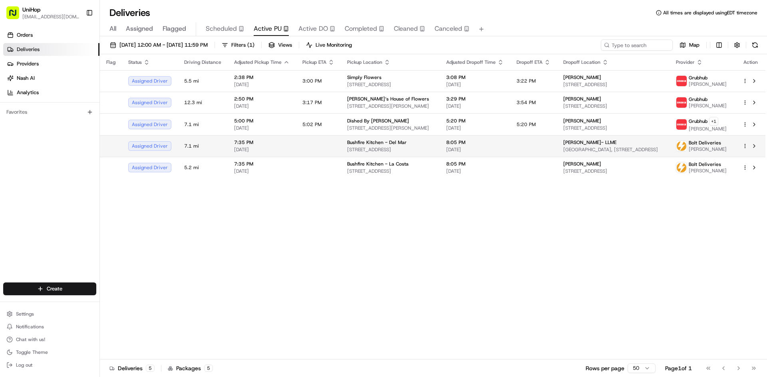
click at [369, 144] on span "Bushfire Kitchen - Del Mar" at bounding box center [377, 142] width 60 height 6
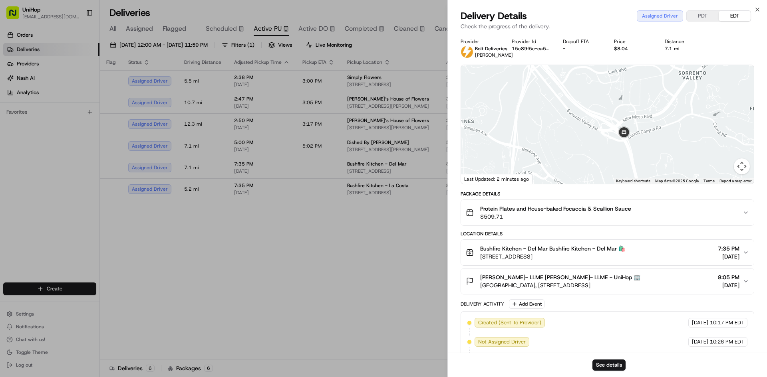
drag, startPoint x: 608, startPoint y: 149, endPoint x: 626, endPoint y: 175, distance: 31.2
click at [625, 175] on div at bounding box center [607, 124] width 293 height 119
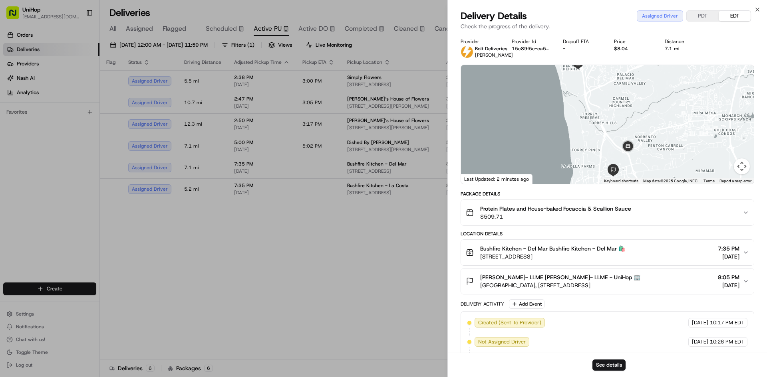
drag, startPoint x: 613, startPoint y: 127, endPoint x: 617, endPoint y: 139, distance: 12.3
click at [618, 139] on div at bounding box center [607, 124] width 293 height 119
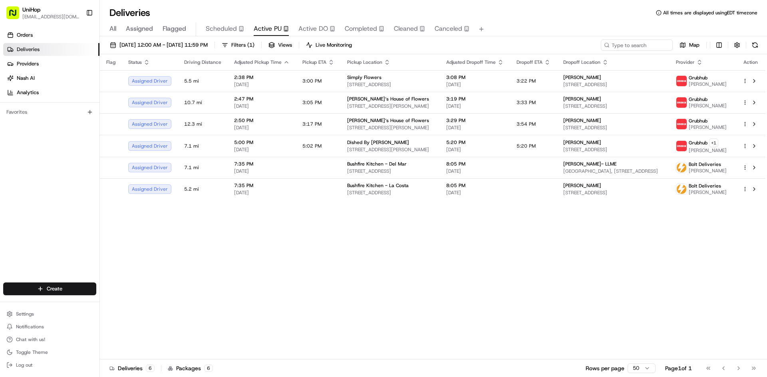
click at [305, 30] on span "Active DO" at bounding box center [313, 29] width 30 height 10
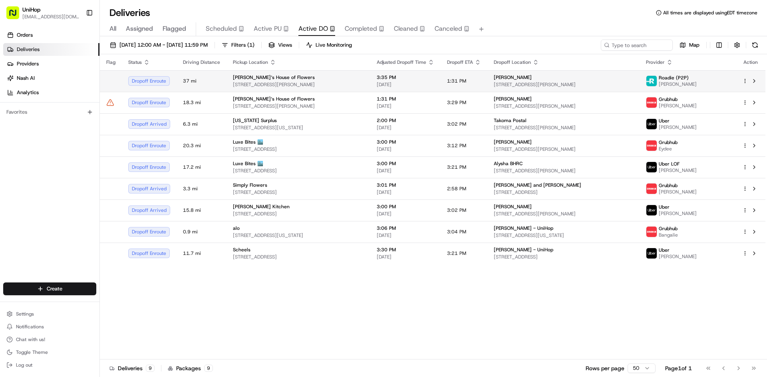
click at [355, 75] on div "Brenda‘s House of Flowers" at bounding box center [298, 77] width 131 height 6
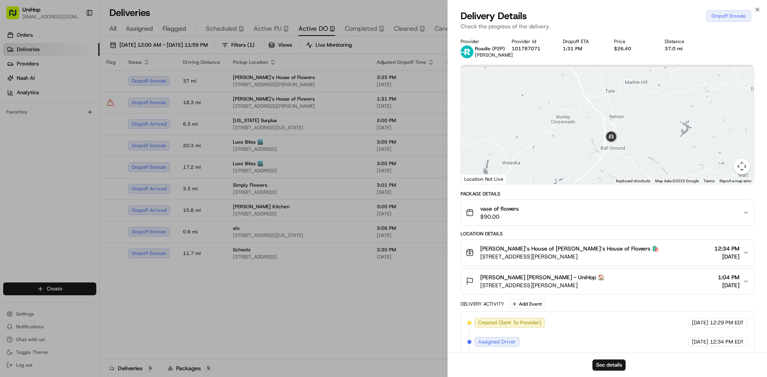
drag, startPoint x: 618, startPoint y: 144, endPoint x: 631, endPoint y: 164, distance: 24.3
click at [619, 145] on img at bounding box center [611, 137] width 16 height 16
drag, startPoint x: 651, startPoint y: 161, endPoint x: 624, endPoint y: 94, distance: 72.2
click at [626, 103] on div at bounding box center [607, 124] width 293 height 119
drag, startPoint x: 589, startPoint y: 97, endPoint x: 610, endPoint y: 144, distance: 51.3
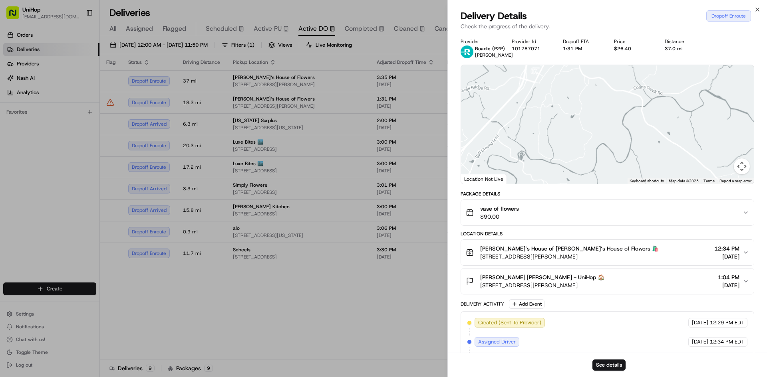
click at [610, 144] on div at bounding box center [607, 124] width 293 height 119
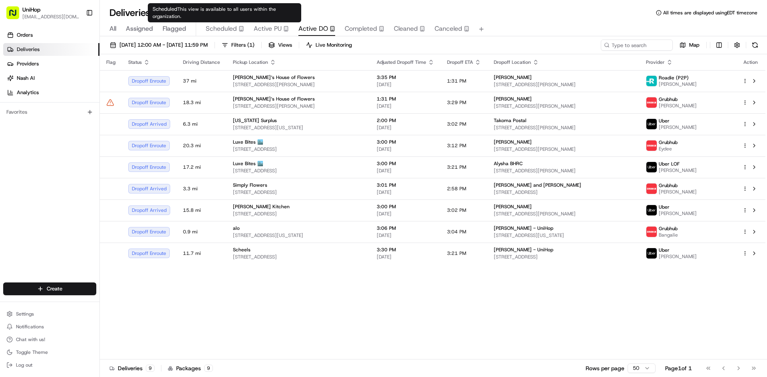
click at [264, 27] on span "Active PU" at bounding box center [268, 29] width 28 height 10
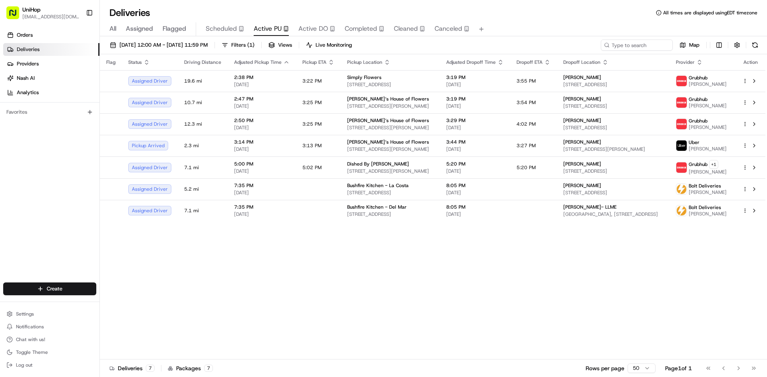
click at [576, 309] on div "Flag Status Driving Distance Adjusted Pickup Time Pickup ETA Pickup Location Ad…" at bounding box center [432, 207] width 665 height 306
click at [414, 158] on td "Dished By Rachel 2701 Bickford Ave, Snohomish, WA 98290, USA" at bounding box center [390, 168] width 99 height 22
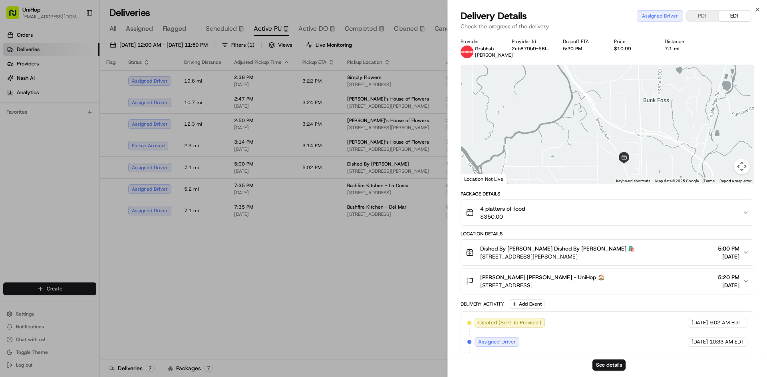
click at [624, 118] on div at bounding box center [607, 124] width 293 height 119
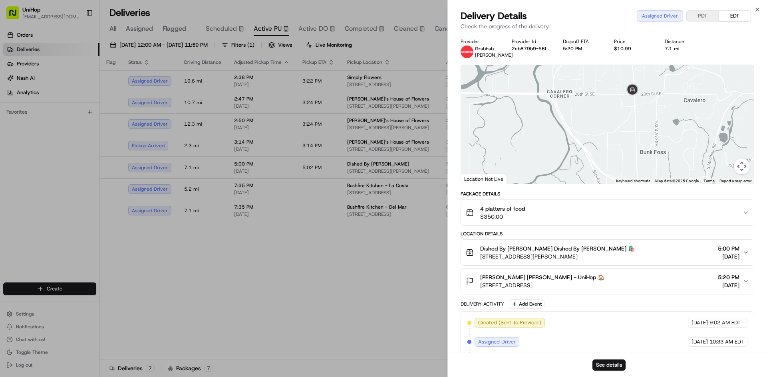
click at [637, 119] on div at bounding box center [607, 124] width 293 height 119
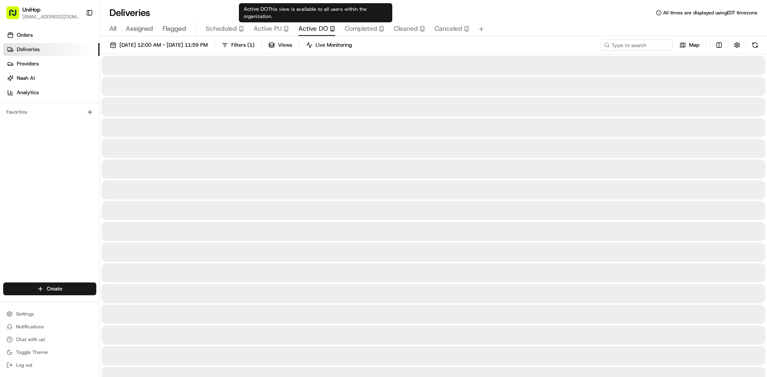
click at [303, 28] on span "Active DO" at bounding box center [313, 29] width 30 height 10
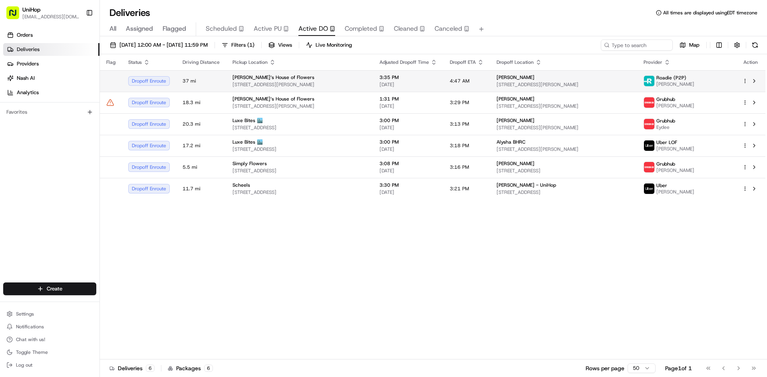
click at [310, 83] on span "200 Chambers St, Woodstock, GA 30188, USA" at bounding box center [299, 84] width 134 height 6
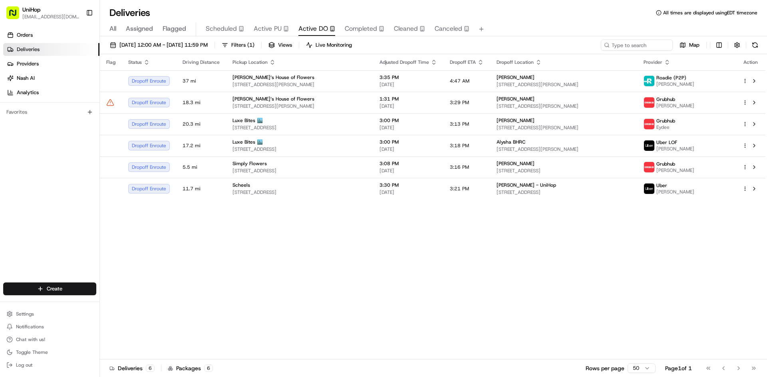
click at [360, 202] on div "Flag Status Driving Distance Pickup Location Adjusted Dropoff Time Dropoff ETA …" at bounding box center [432, 207] width 665 height 306
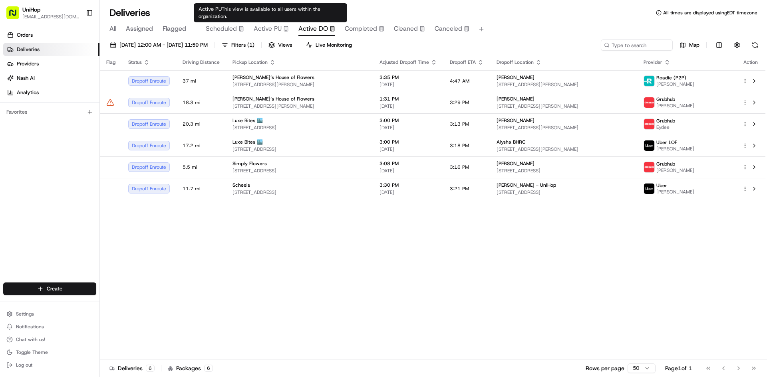
click at [281, 33] on div "Active PU" at bounding box center [271, 29] width 35 height 10
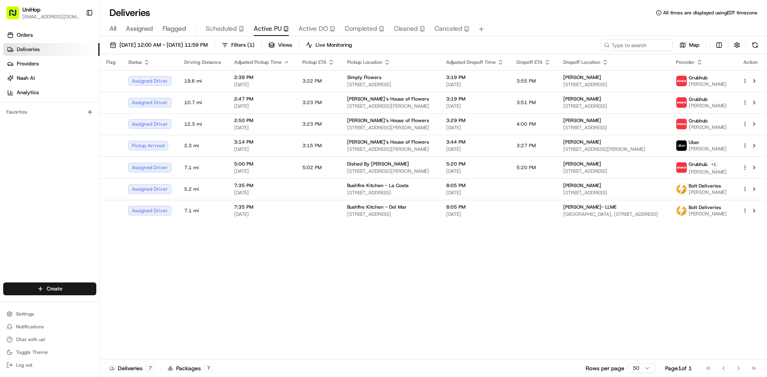
click at [42, 195] on div "Orders Deliveries Providers Nash AI Analytics Favorites" at bounding box center [49, 157] width 99 height 262
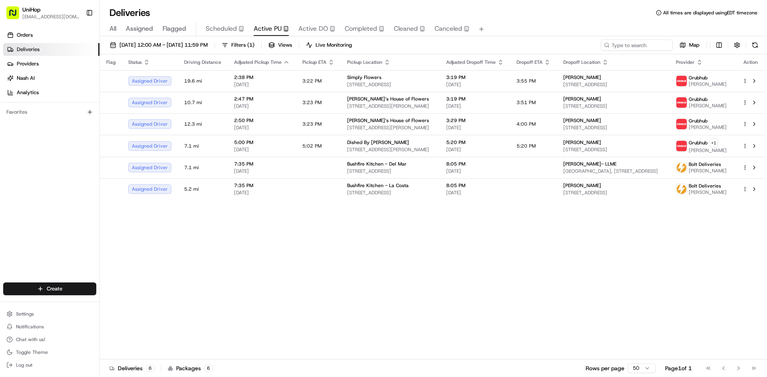
drag, startPoint x: 57, startPoint y: 226, endPoint x: 68, endPoint y: 173, distance: 53.9
click at [57, 225] on div "Orders Deliveries Providers Nash AI Analytics Favorites" at bounding box center [49, 157] width 99 height 262
click at [181, 24] on span "Flagged" at bounding box center [175, 29] width 24 height 10
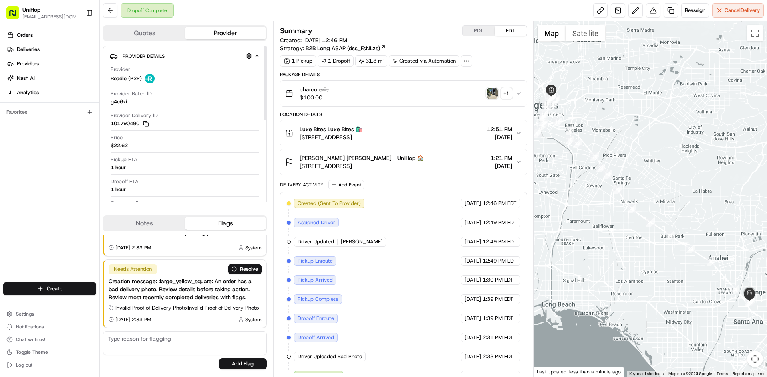
click at [151, 217] on div "Notes Flags" at bounding box center [185, 224] width 164 height 16
click at [150, 220] on button "Notes" at bounding box center [144, 223] width 81 height 13
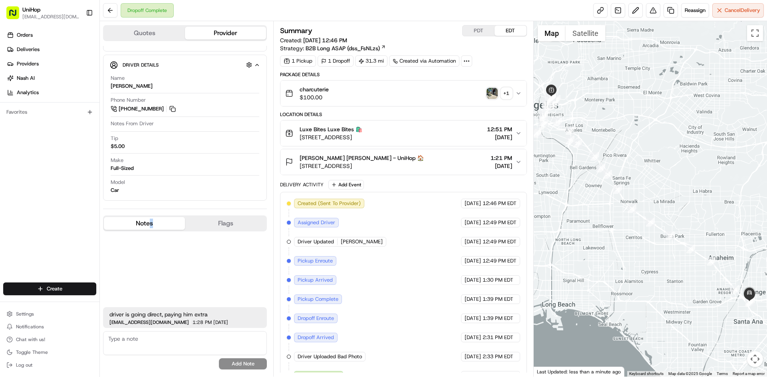
click at [495, 93] on img "button" at bounding box center [491, 93] width 11 height 11
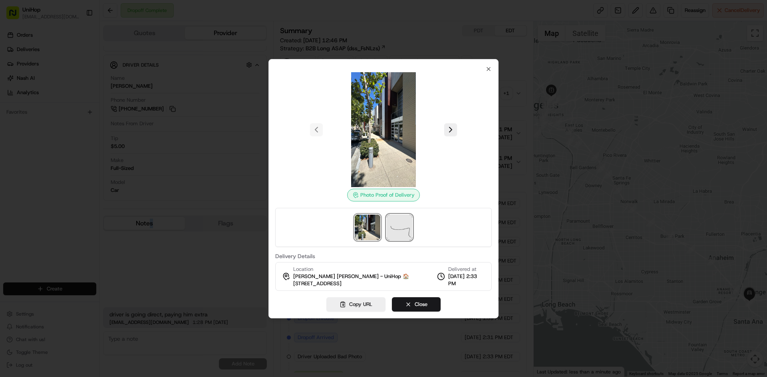
click at [404, 228] on img at bounding box center [400, 228] width 26 height 26
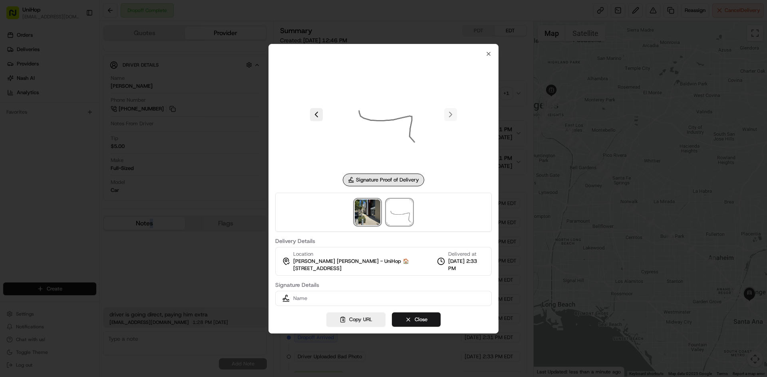
click at [363, 219] on img at bounding box center [368, 213] width 26 height 26
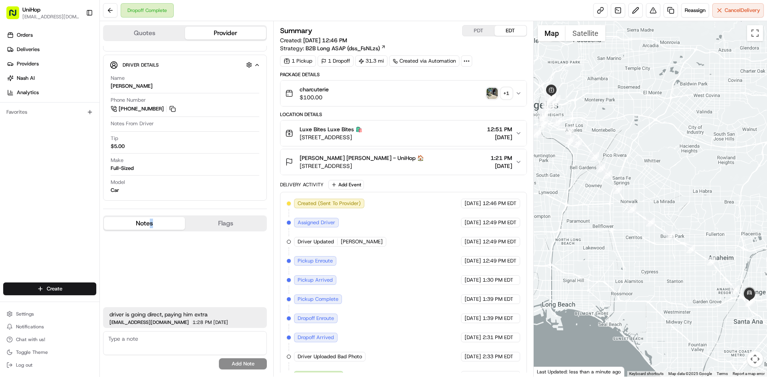
click at [417, 171] on button "[PERSON_NAME] [PERSON_NAME] - UniHop 🏠 [STREET_ADDRESS] 1:21 PM [DATE]" at bounding box center [403, 162] width 246 height 26
click at [429, 167] on div "[PERSON_NAME] [PERSON_NAME] - UniHop 🏠 [STREET_ADDRESS] 1:21 PM [DATE]" at bounding box center [400, 162] width 230 height 16
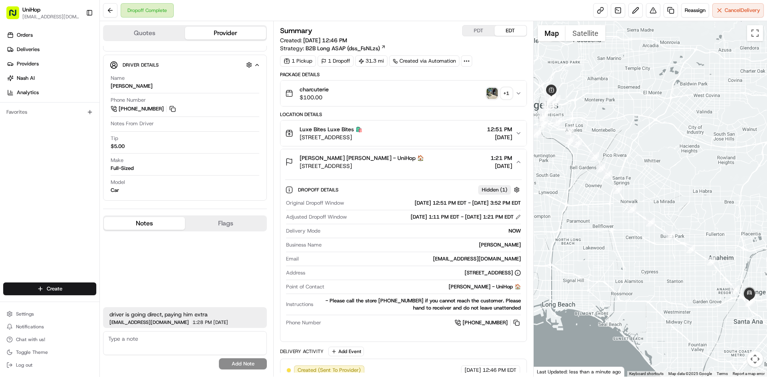
click at [433, 165] on div "[PERSON_NAME] [PERSON_NAME] - UniHop 🏠 [STREET_ADDRESS] 1:21 PM [DATE]" at bounding box center [400, 162] width 230 height 16
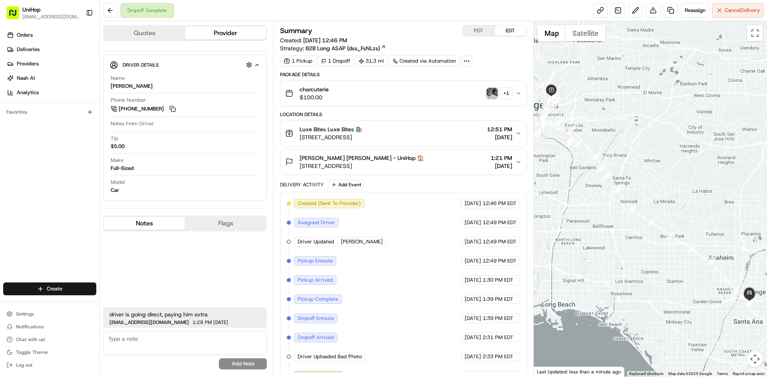
click at [453, 149] on div "[PERSON_NAME] [PERSON_NAME] - UniHop 🏠 [STREET_ADDRESS] 1:21 PM [DATE]" at bounding box center [403, 162] width 246 height 26
click at [453, 157] on div "[PERSON_NAME] [PERSON_NAME] - UniHop 🏠 [STREET_ADDRESS] 1:21 PM [DATE]" at bounding box center [400, 162] width 230 height 16
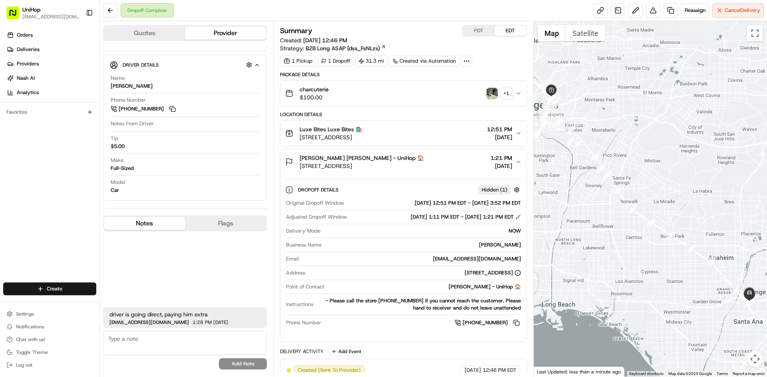
click at [453, 157] on div "[PERSON_NAME] [PERSON_NAME] - UniHop 🏠 [STREET_ADDRESS] 1:21 PM [DATE]" at bounding box center [400, 162] width 230 height 16
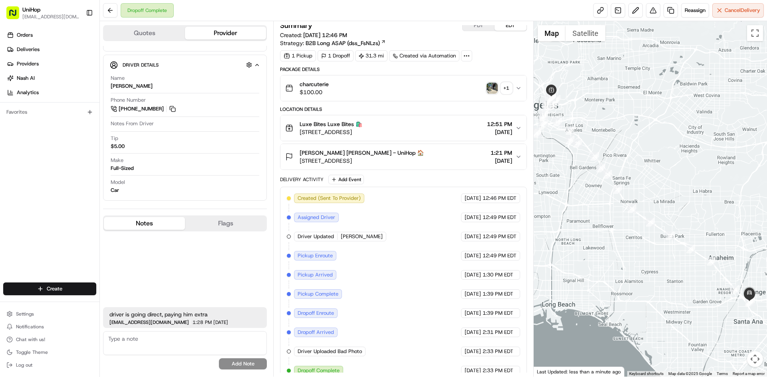
scroll to position [15, 0]
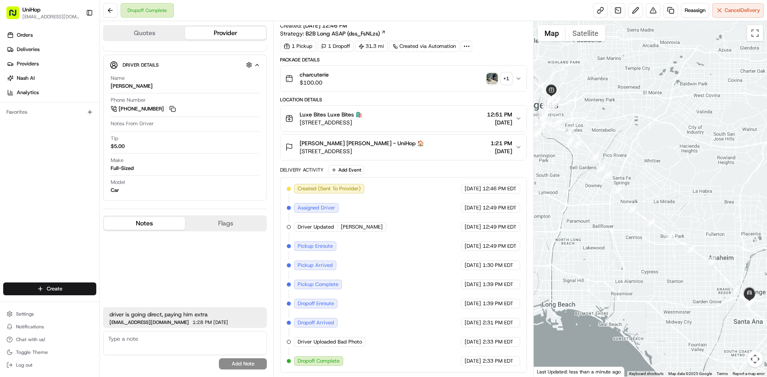
drag, startPoint x: 25, startPoint y: 181, endPoint x: 260, endPoint y: 4, distance: 294.7
click at [28, 180] on div "Orders Deliveries Providers Nash AI Analytics Favorites" at bounding box center [49, 157] width 99 height 262
click at [399, 145] on span "Cheyenne Rush Cheyenne Rush - UniHop 🏠" at bounding box center [362, 143] width 124 height 8
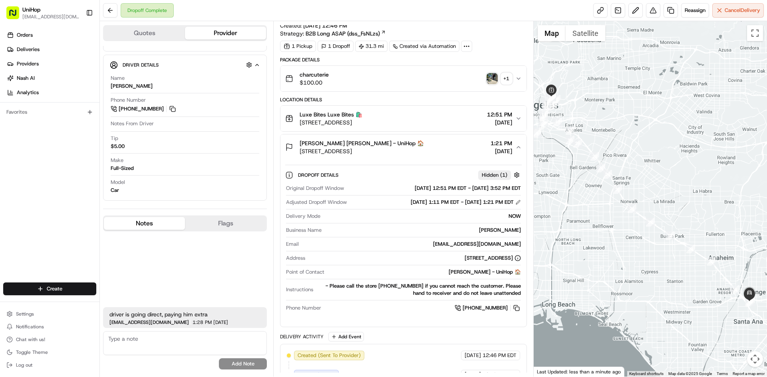
click at [431, 150] on div "Cheyenne Rush Cheyenne Rush - UniHop 🏠 149 E City Pl Dr, Santa Ana, CA 92705, U…" at bounding box center [400, 147] width 230 height 16
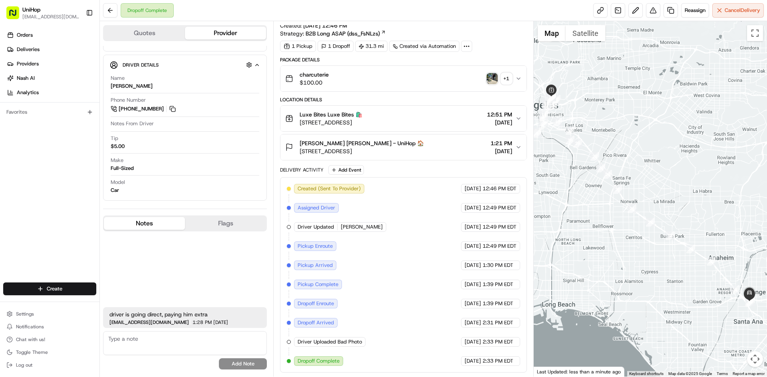
click at [438, 145] on div "Cheyenne Rush Cheyenne Rush - UniHop 🏠 149 E City Pl Dr, Santa Ana, CA 92705, U…" at bounding box center [400, 147] width 230 height 16
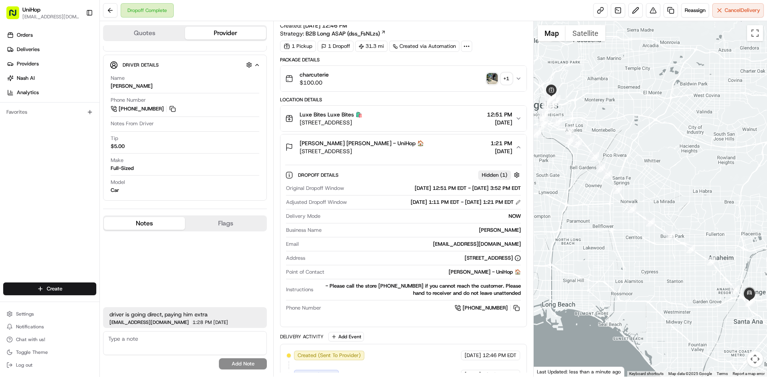
click at [445, 145] on div "Cheyenne Rush Cheyenne Rush - UniHop 🏠 149 E City Pl Dr, Santa Ana, CA 92705, U…" at bounding box center [400, 147] width 230 height 16
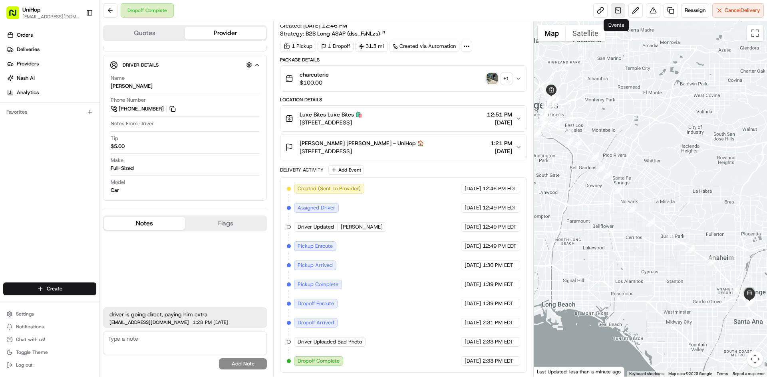
click at [613, 14] on link at bounding box center [618, 10] width 14 height 14
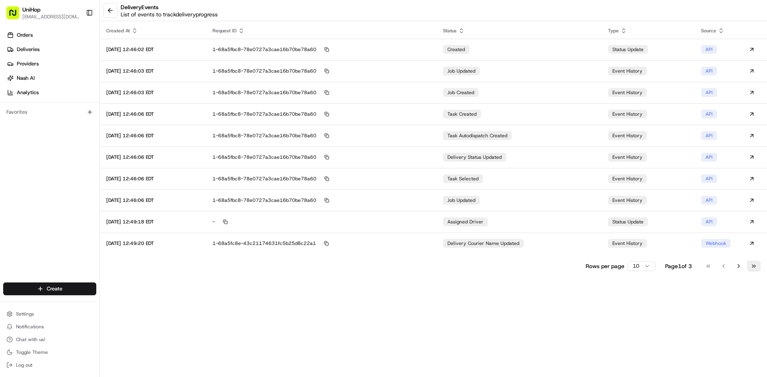
click at [755, 266] on button "Go to last page" at bounding box center [754, 266] width 14 height 11
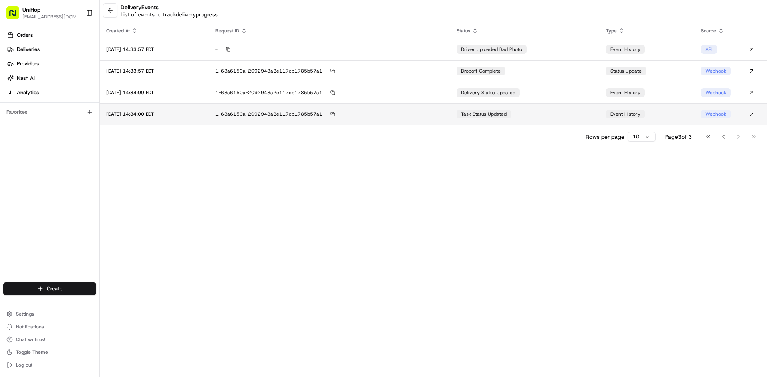
click at [507, 104] on td "task status updated" at bounding box center [524, 114] width 149 height 22
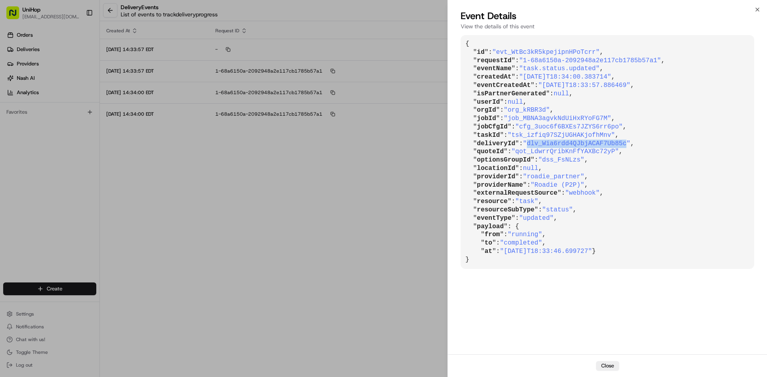
drag, startPoint x: 526, startPoint y: 143, endPoint x: 616, endPoint y: 144, distance: 90.3
click at [616, 144] on span ""dlv_Wia6rdd4QJbjACAF7Ub85c"" at bounding box center [576, 143] width 107 height 7
copy span "dlv_Wia6rdd4QJbjACAF7Ub85c"
